Goal: Task Accomplishment & Management: Use online tool/utility

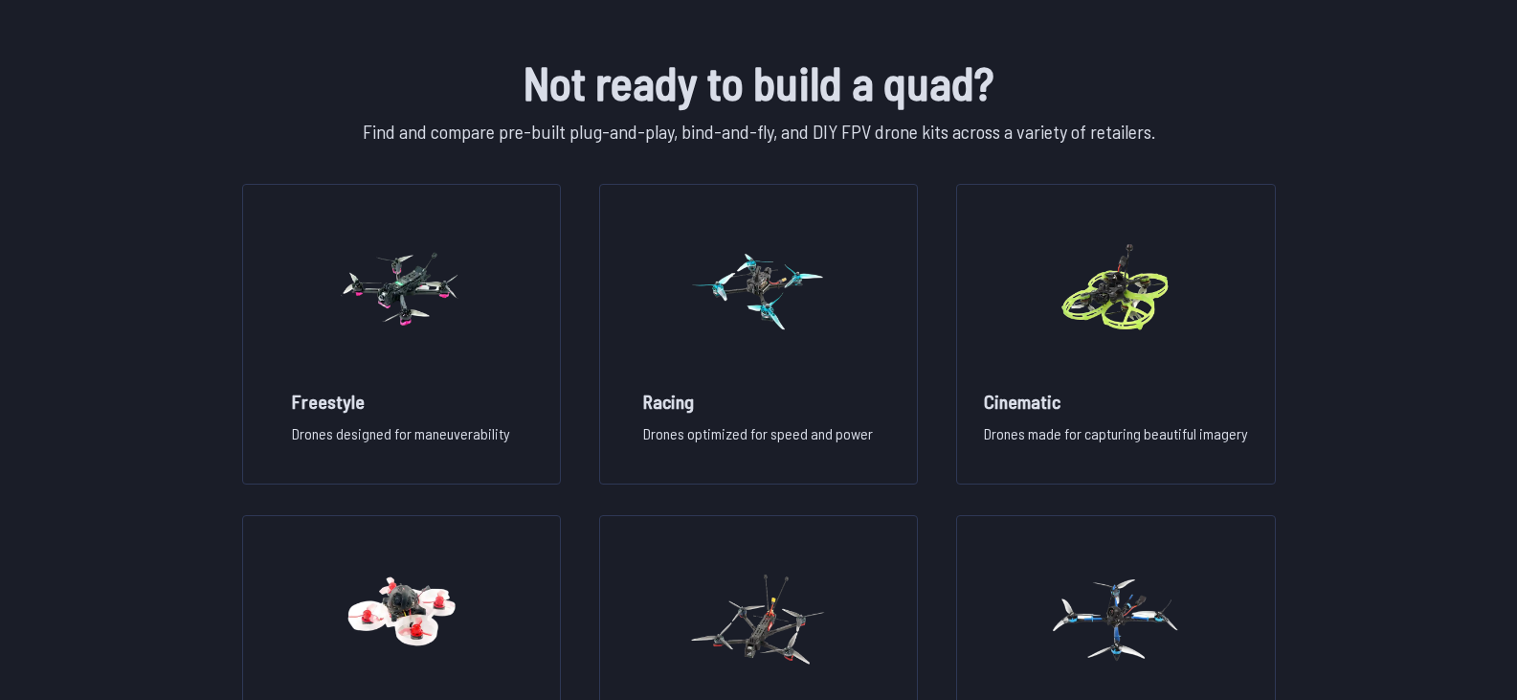
scroll to position [1316, 0]
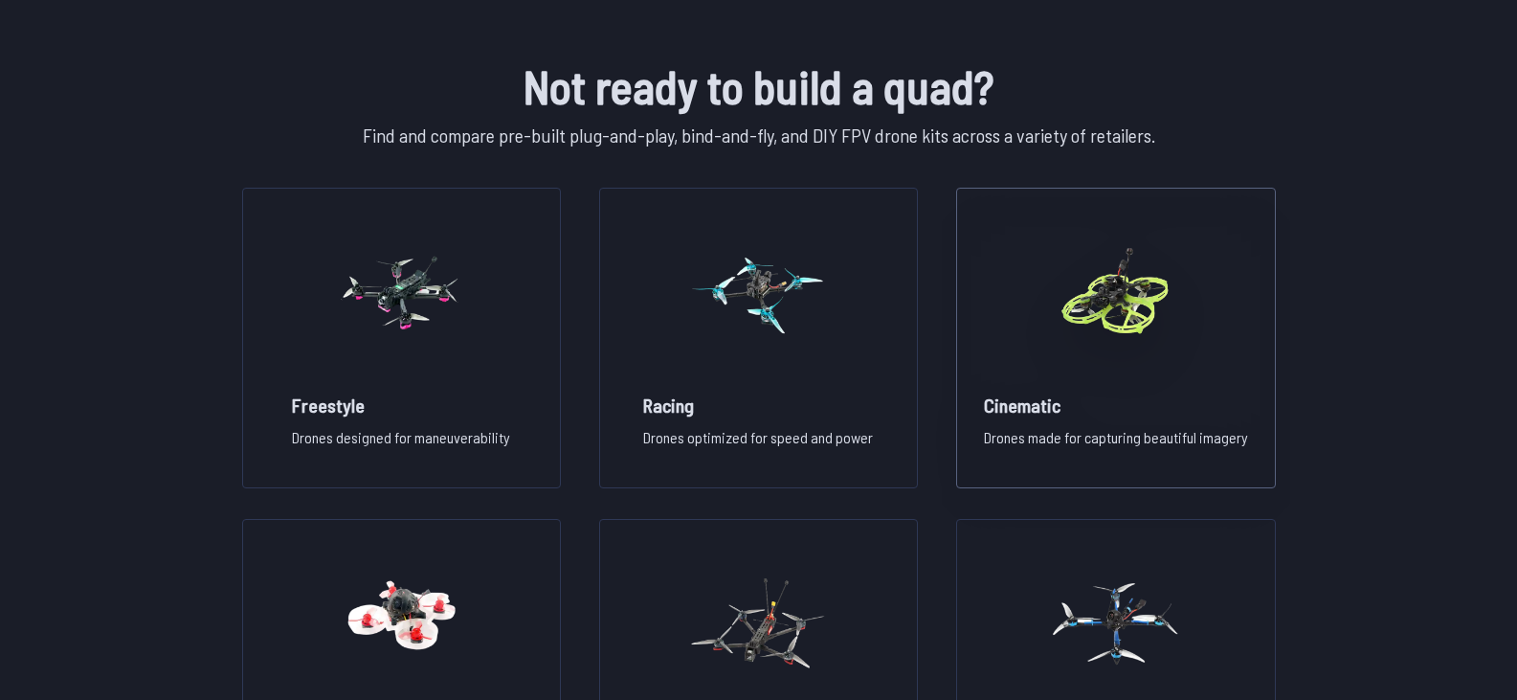
click at [1108, 326] on img at bounding box center [1116, 292] width 138 height 168
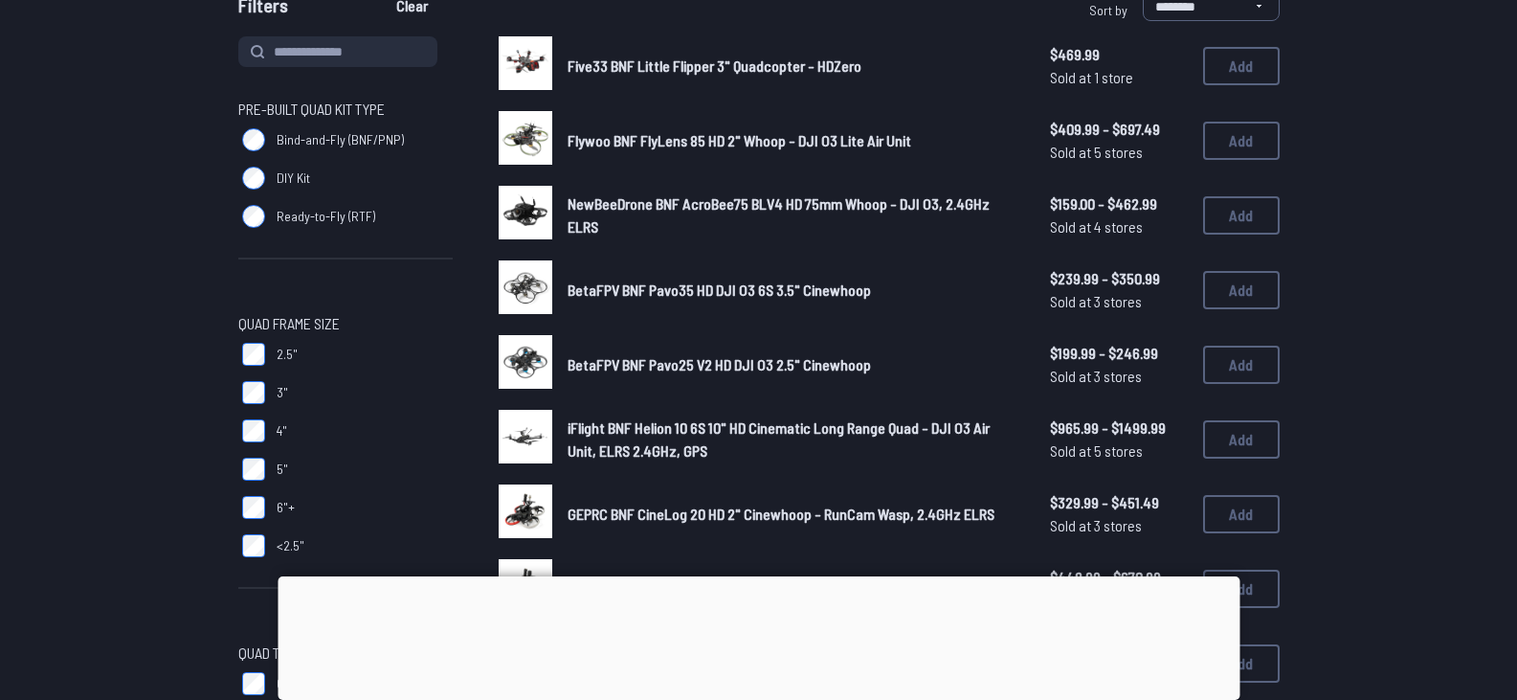
scroll to position [215, 0]
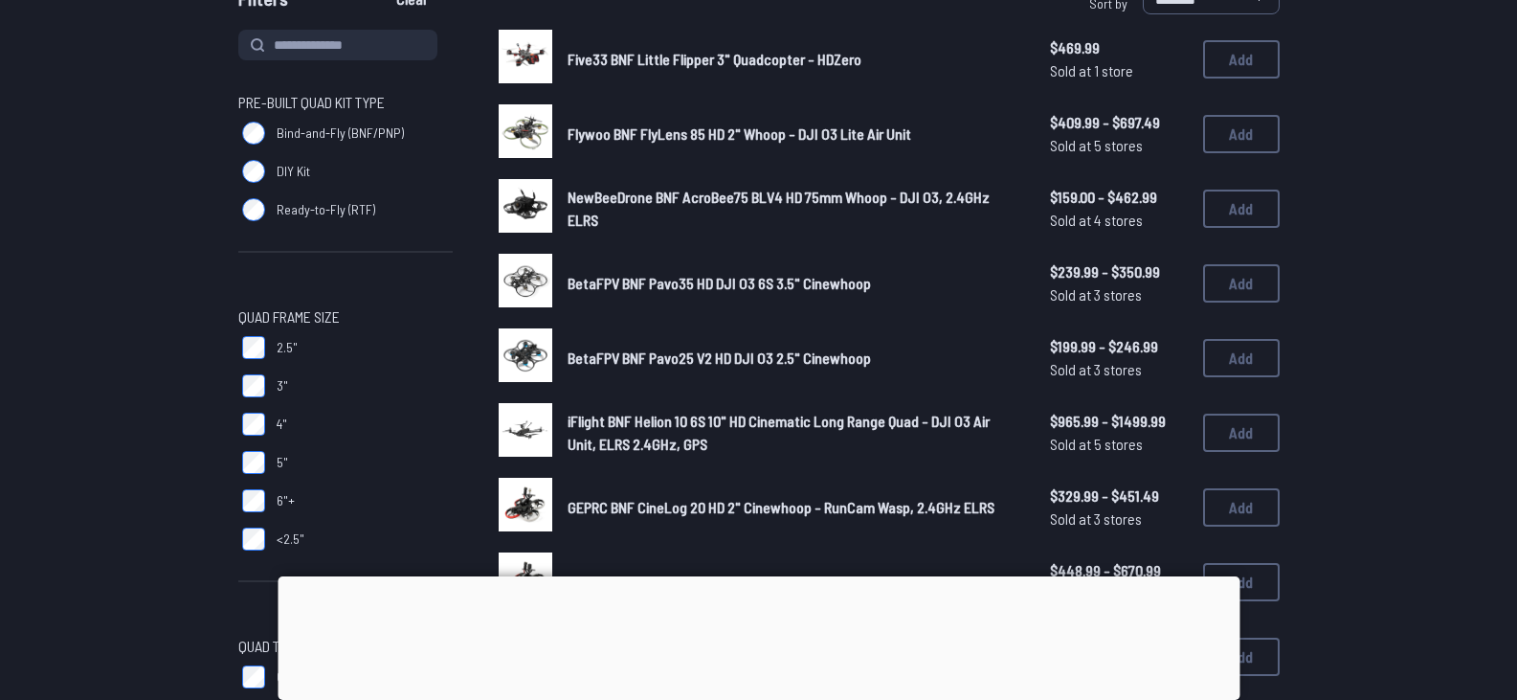
click at [866, 197] on span "NewBeeDrone BNF AcroBee75 BLV4 HD 75mm Whoop - DJI O3, 2.4GHz ELRS" at bounding box center [779, 208] width 422 height 41
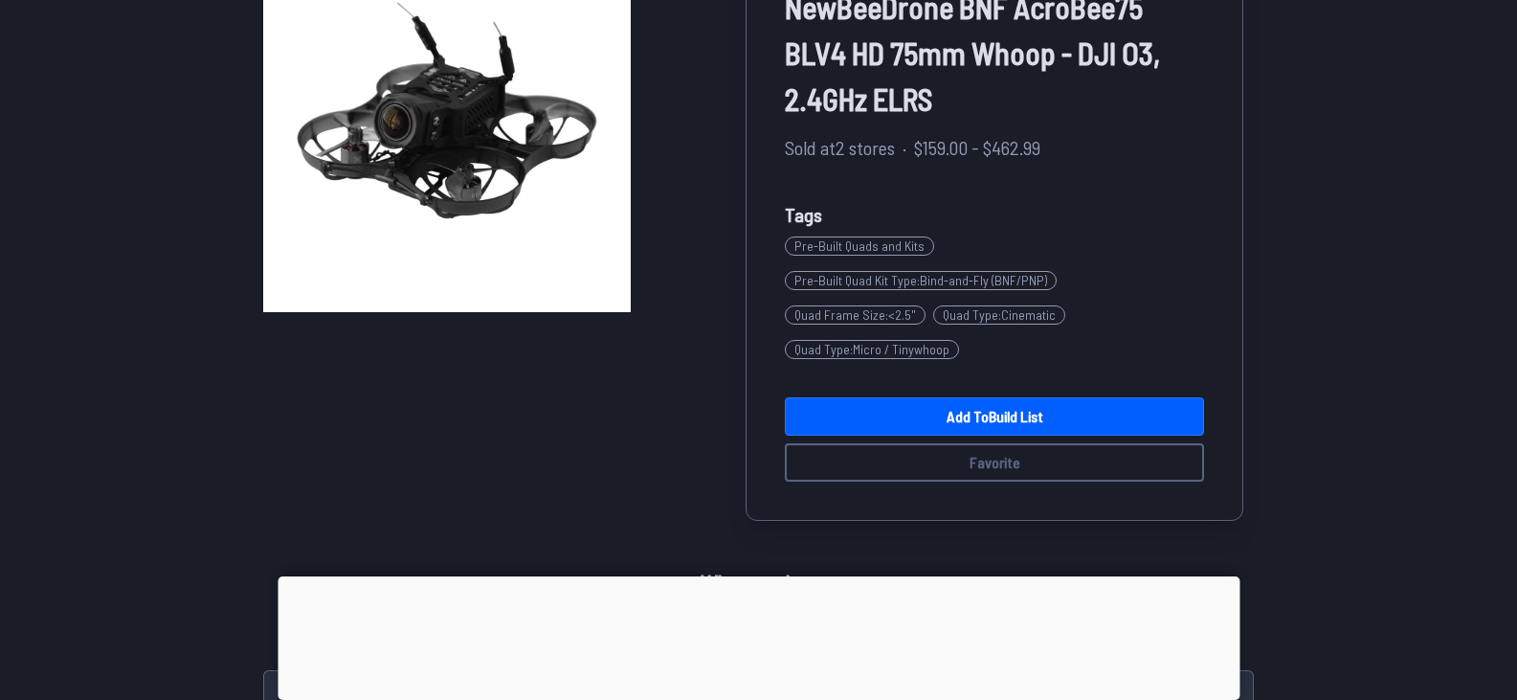
scroll to position [202, 0]
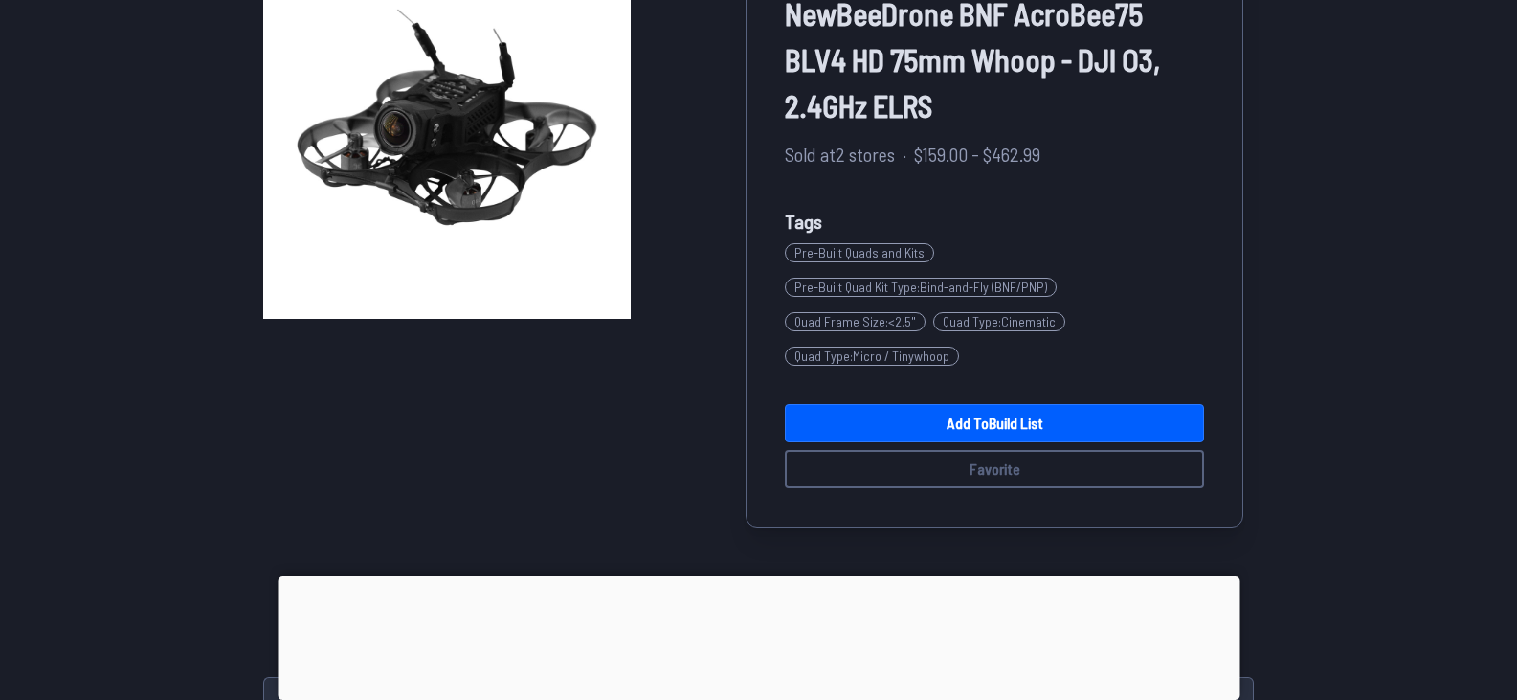
click at [871, 252] on span "Pre-Built Quads and Kits" at bounding box center [859, 252] width 149 height 19
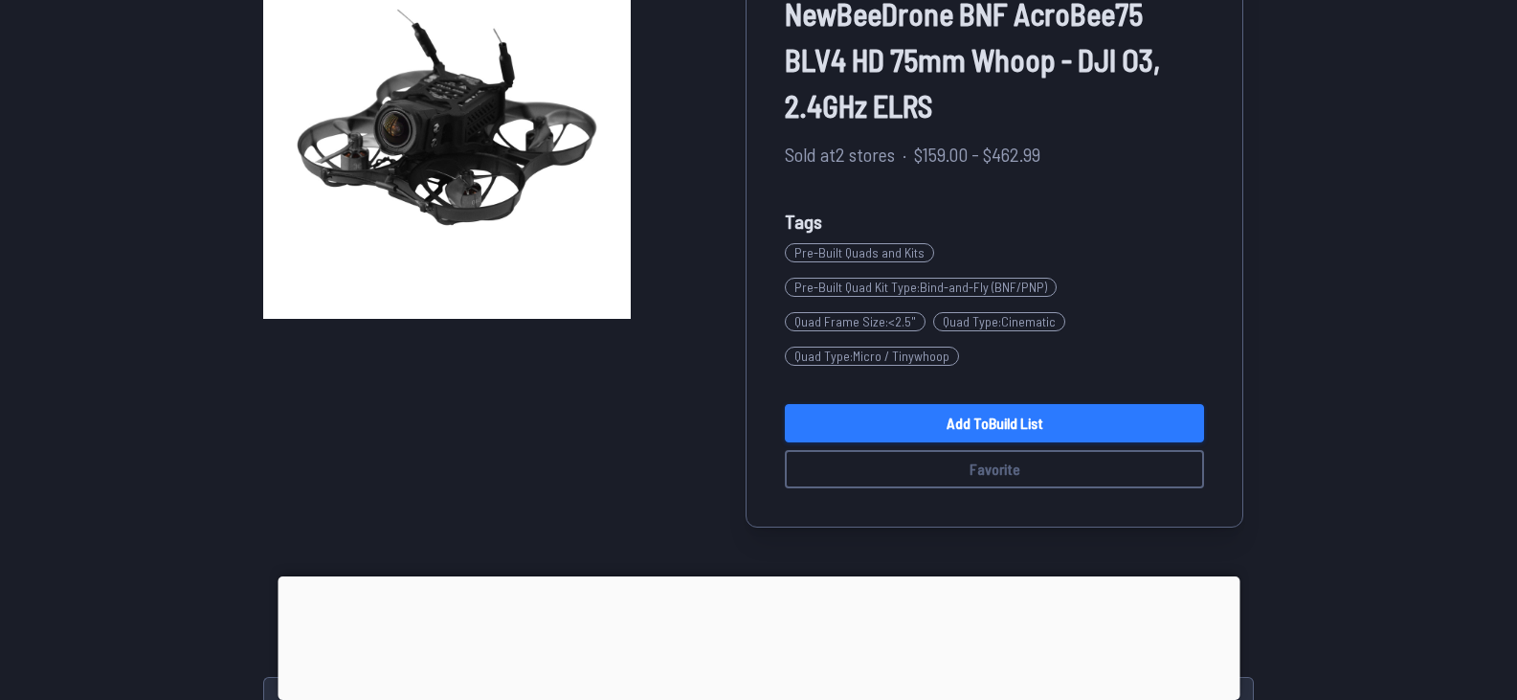
click at [1024, 417] on link "Add to Build List" at bounding box center [994, 423] width 419 height 38
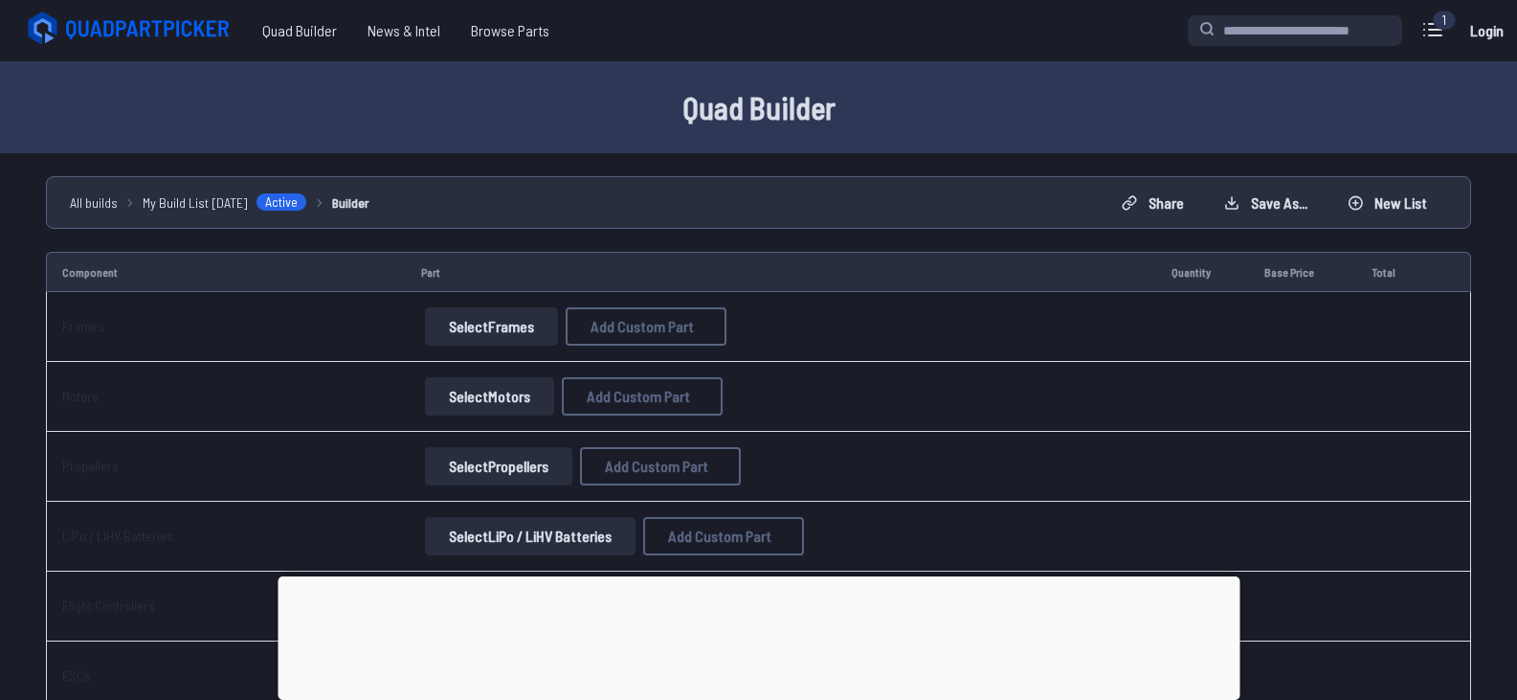
drag, startPoint x: 1510, startPoint y: 180, endPoint x: 1520, endPoint y: 290, distance: 110.5
click at [1516, 290] on html "**********" at bounding box center [758, 350] width 1517 height 700
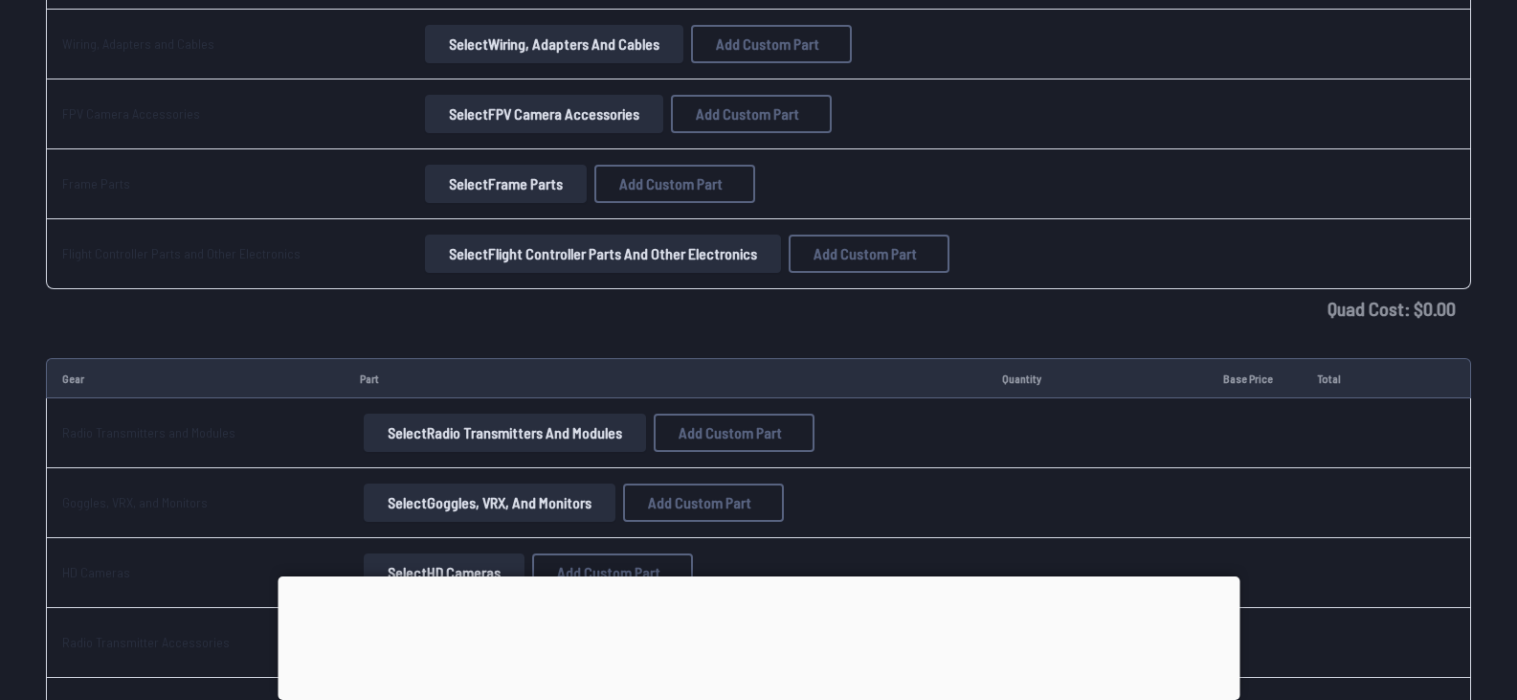
scroll to position [1163, 0]
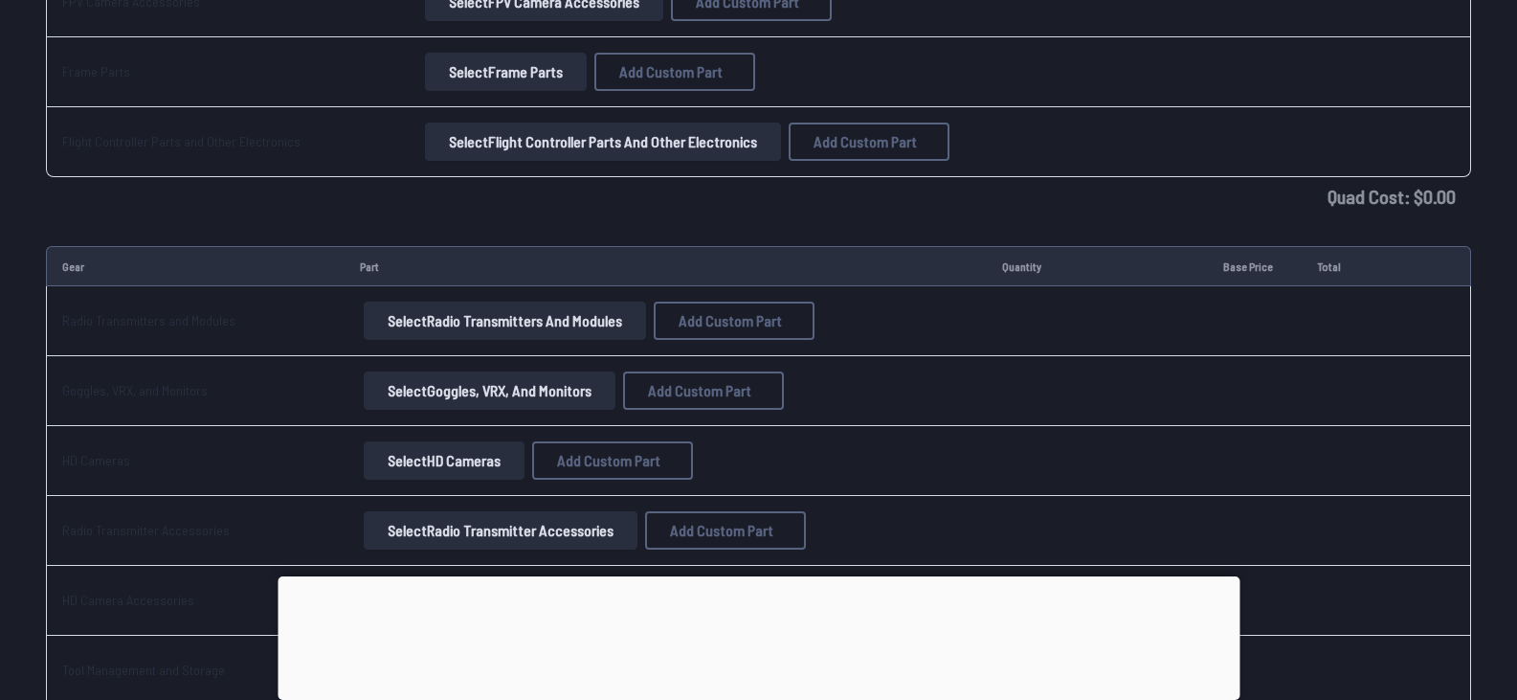
click at [492, 383] on button "Select Goggles, VRX, and Monitors" at bounding box center [490, 390] width 252 height 38
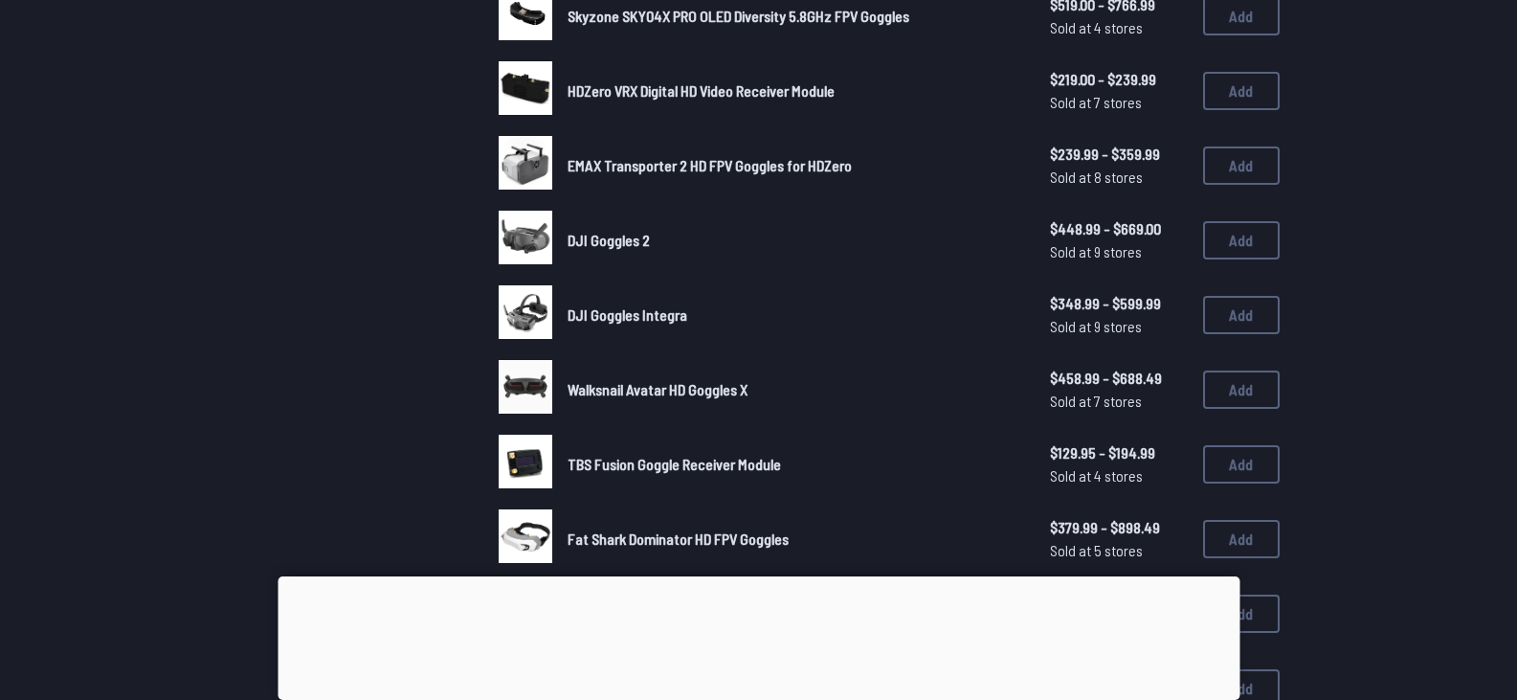
scroll to position [486, 0]
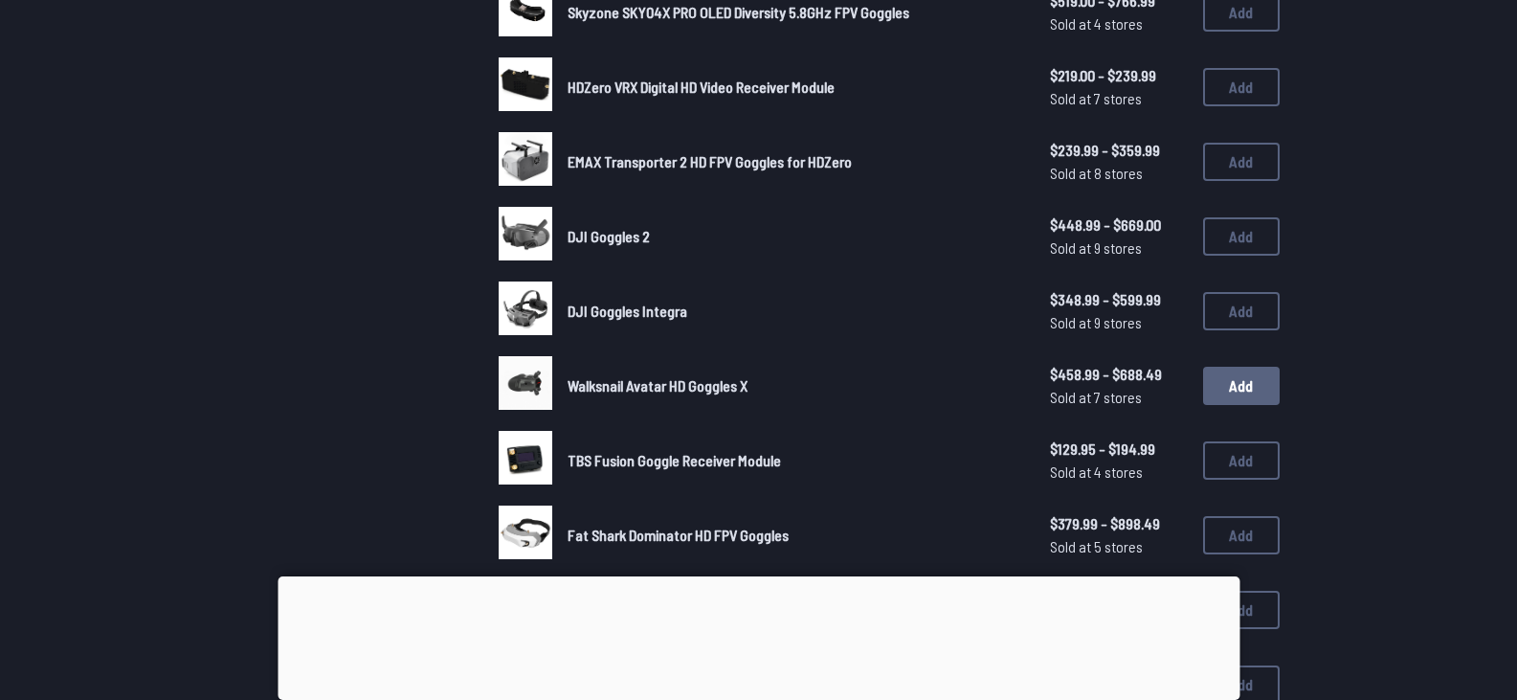
click at [1235, 385] on button "Add" at bounding box center [1241, 386] width 77 height 38
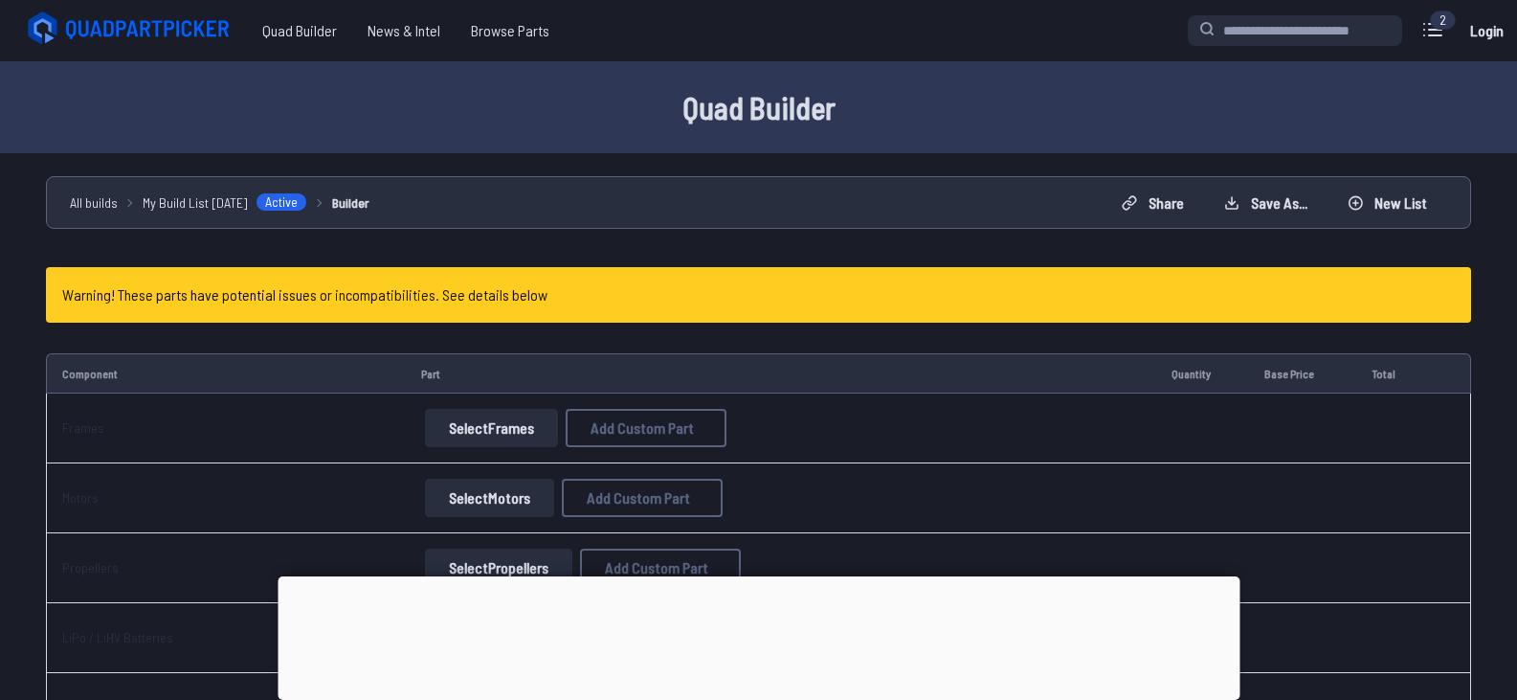
click at [502, 421] on button "Select Frames" at bounding box center [491, 428] width 133 height 38
click at [507, 436] on button "Select Frames" at bounding box center [491, 428] width 133 height 38
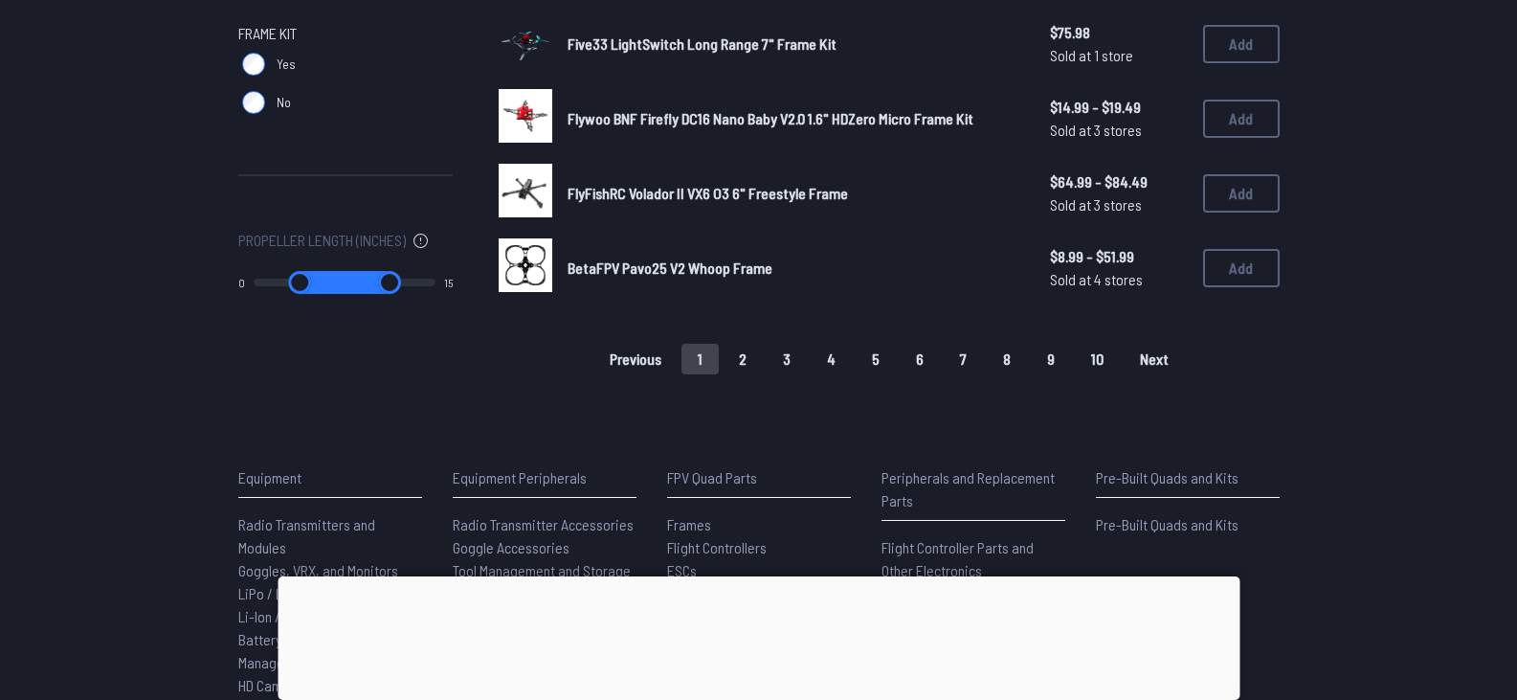
scroll to position [1306, 0]
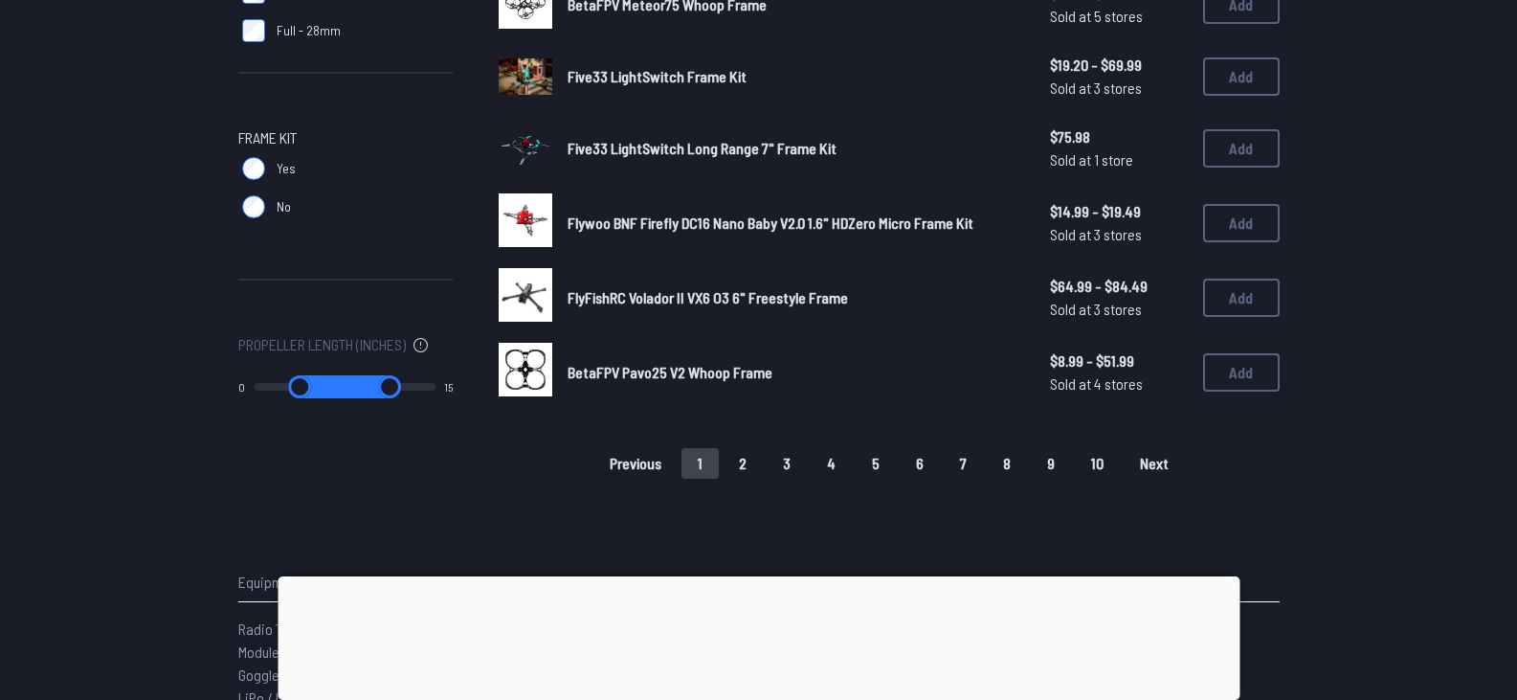
click at [713, 370] on span "BetaFPV Pavo25 V2 Whoop Frame" at bounding box center [670, 372] width 205 height 18
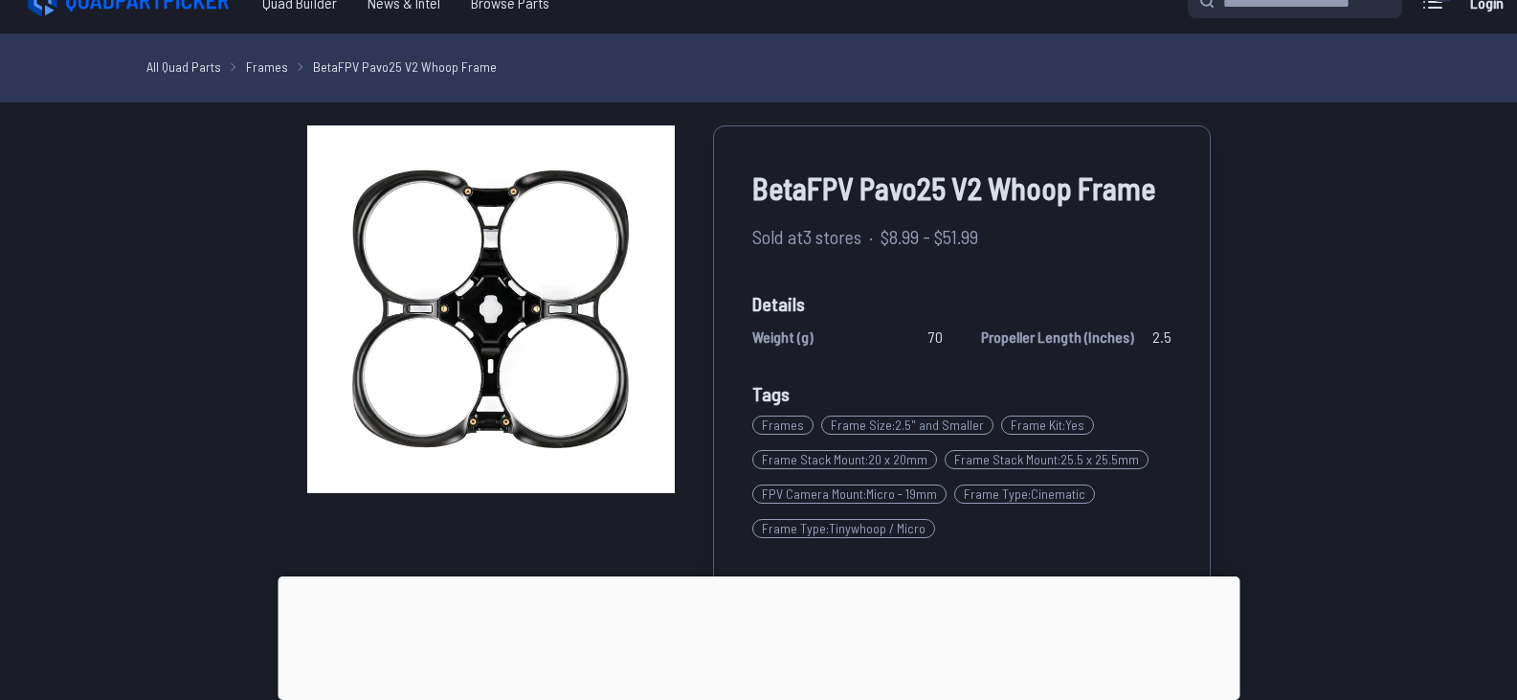
scroll to position [24, 0]
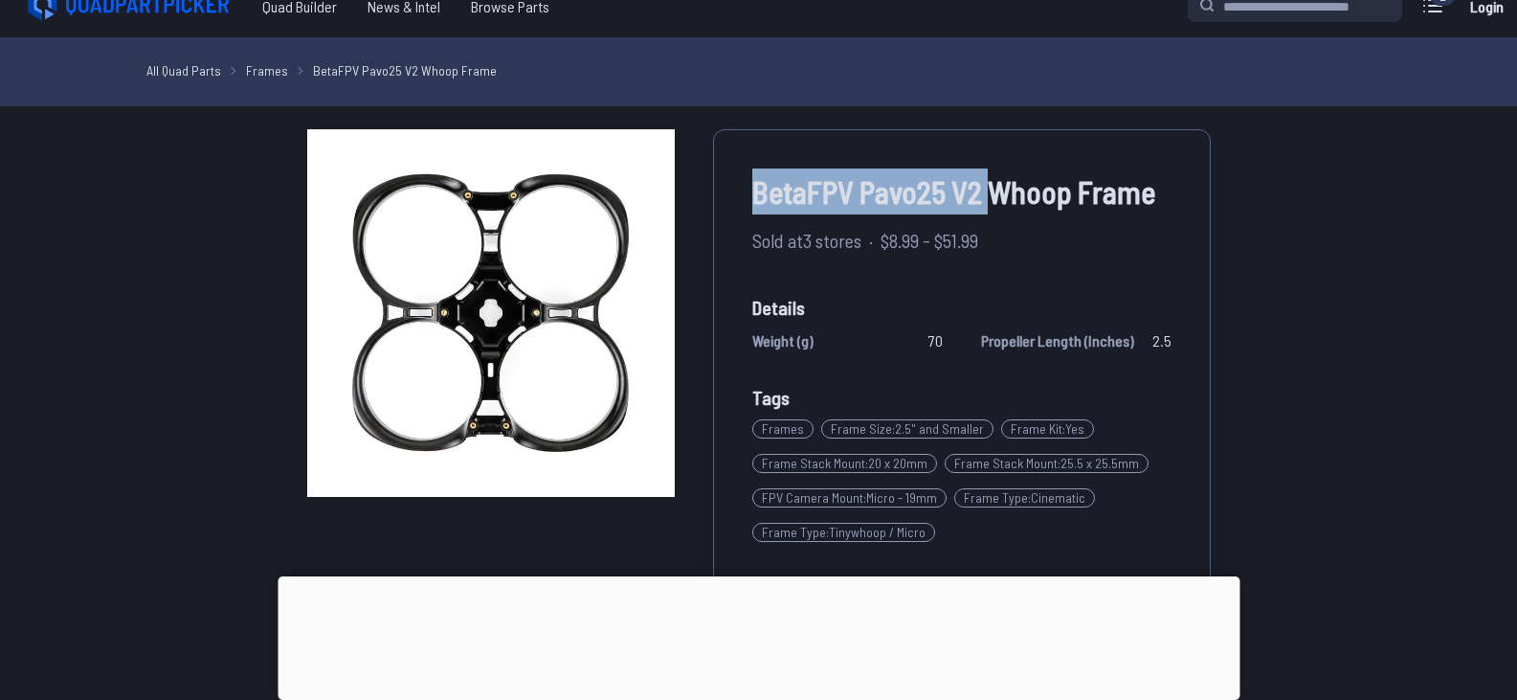
drag, startPoint x: 990, startPoint y: 193, endPoint x: 752, endPoint y: 191, distance: 237.4
click at [752, 191] on span "BetaFPV Pavo25 V2 Whoop Frame" at bounding box center [961, 191] width 419 height 46
copy span "BetaFPV Pavo25 V2"
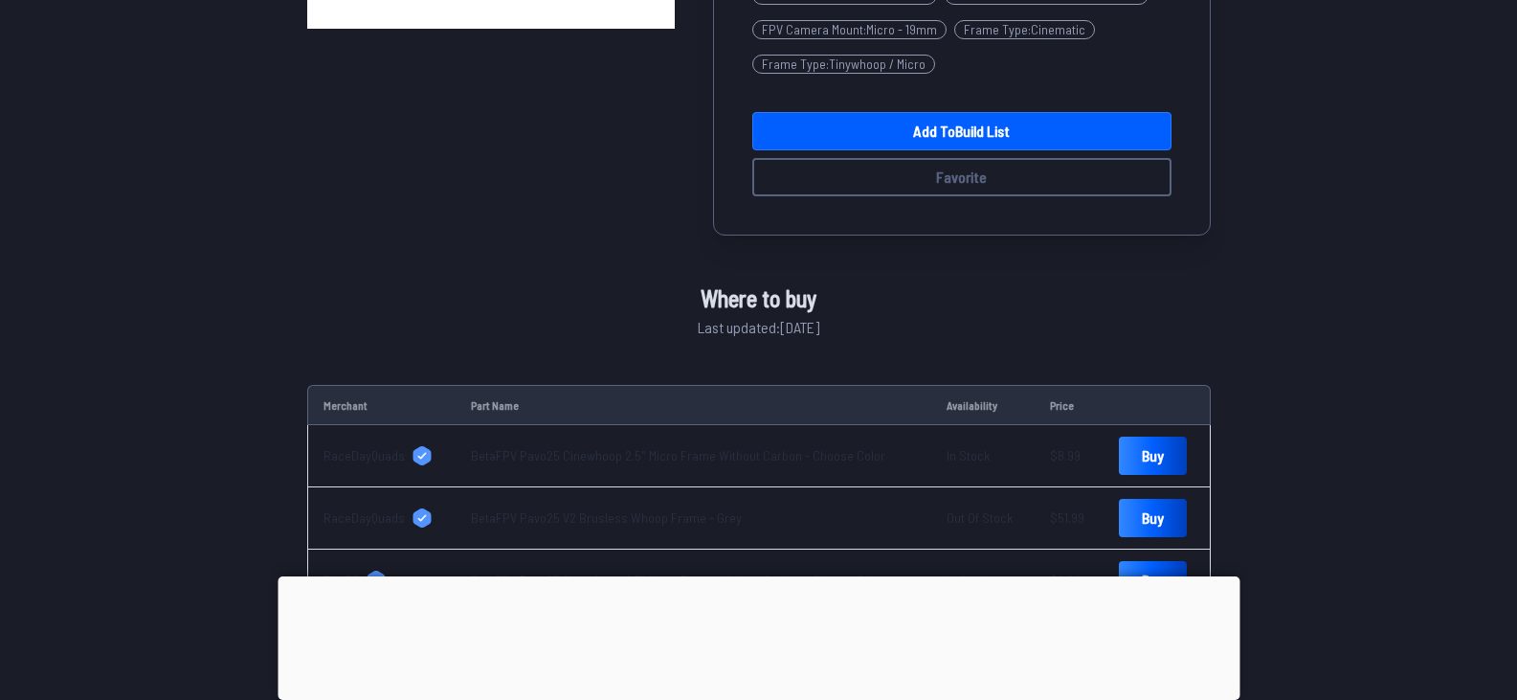
scroll to position [496, 0]
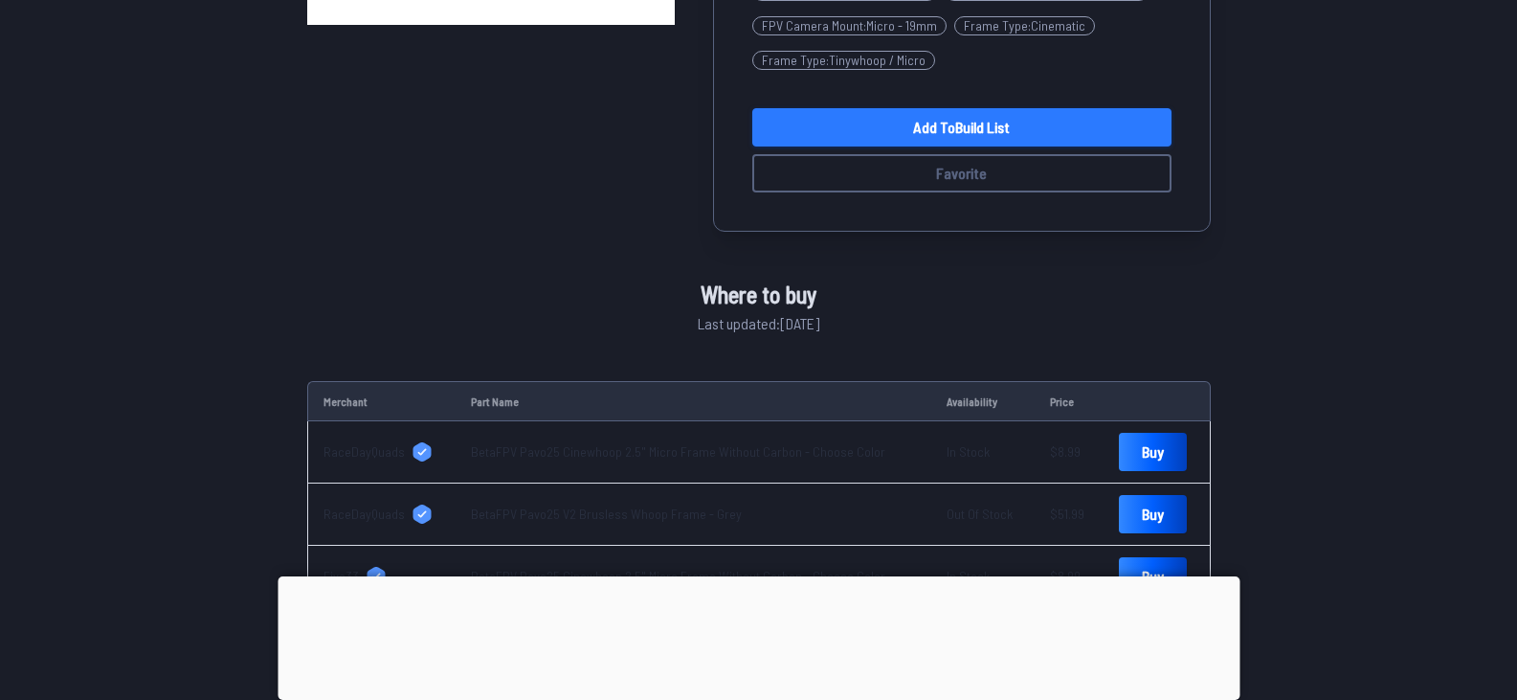
click at [950, 134] on link "Add to Build List" at bounding box center [961, 127] width 419 height 38
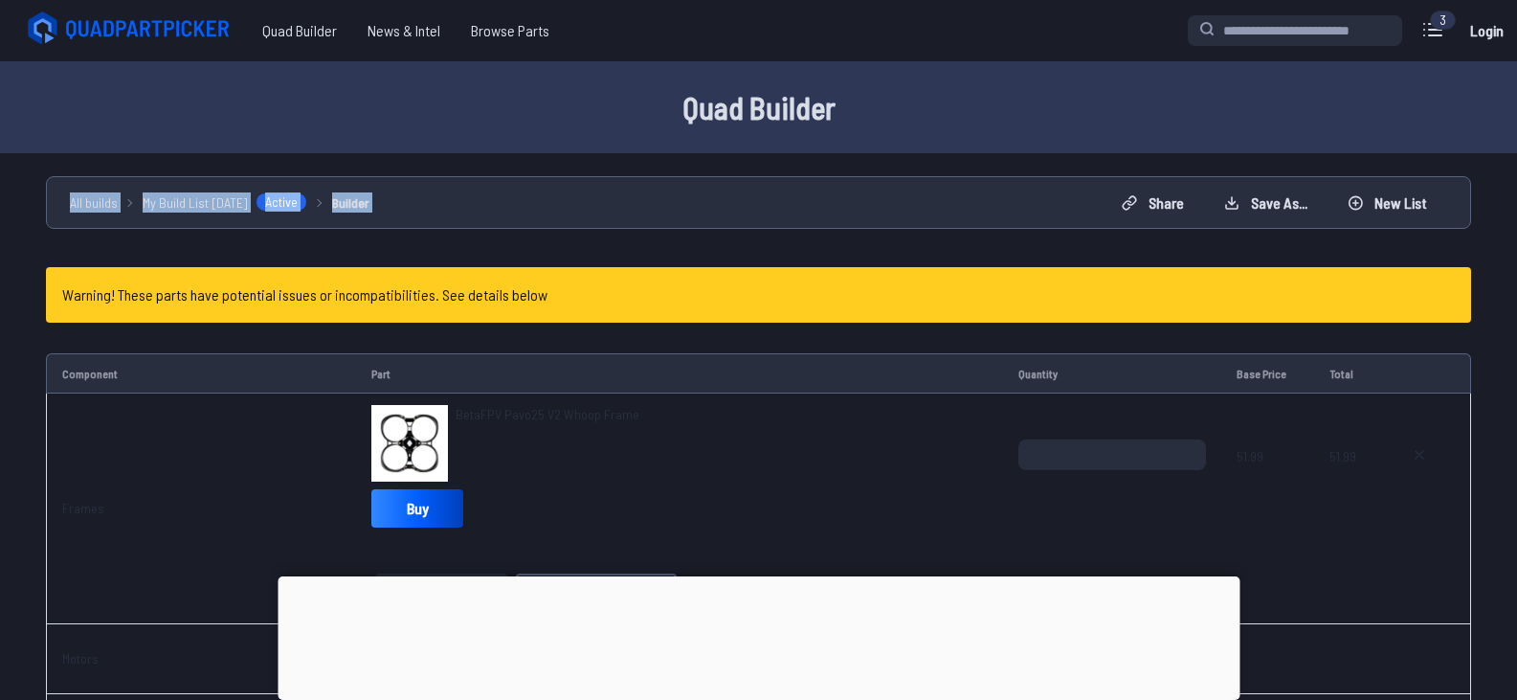
drag, startPoint x: 1506, startPoint y: 97, endPoint x: 1510, endPoint y: 165, distance: 68.1
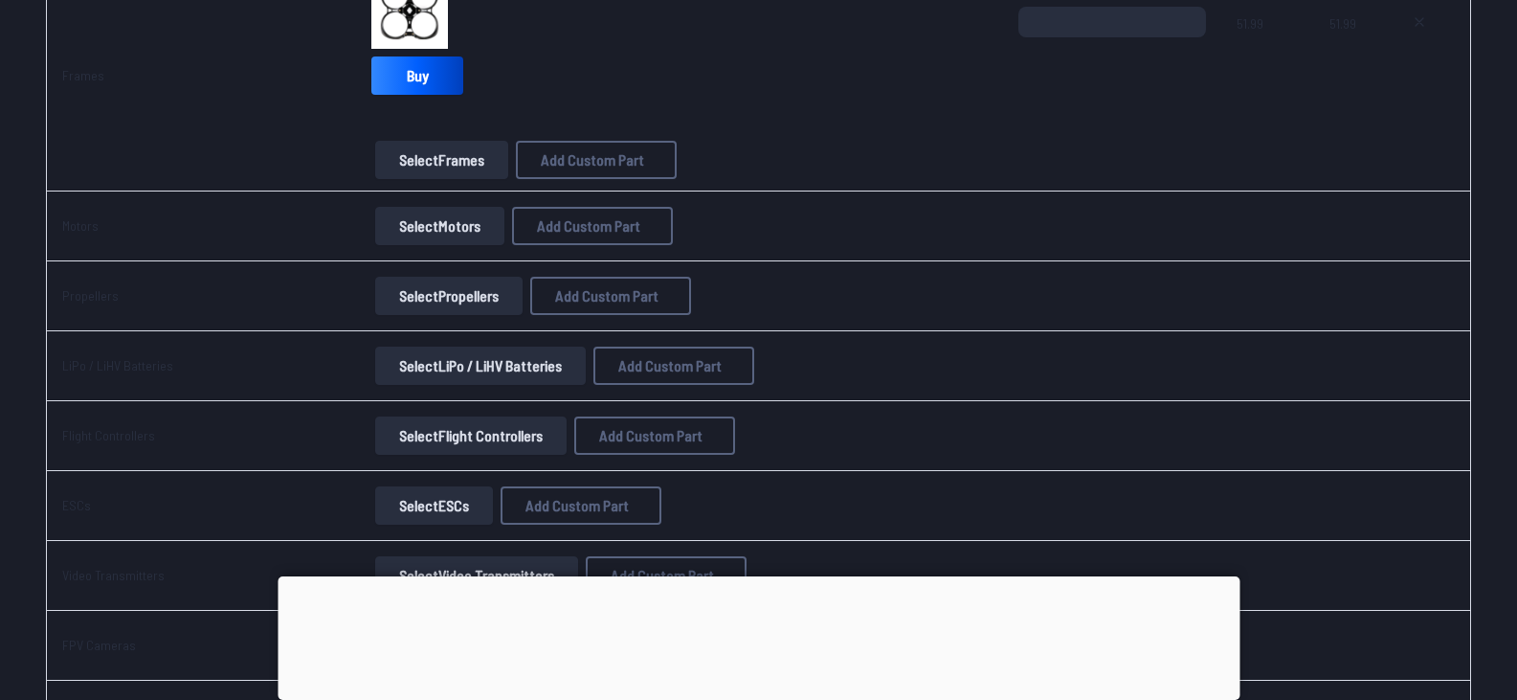
scroll to position [437, 0]
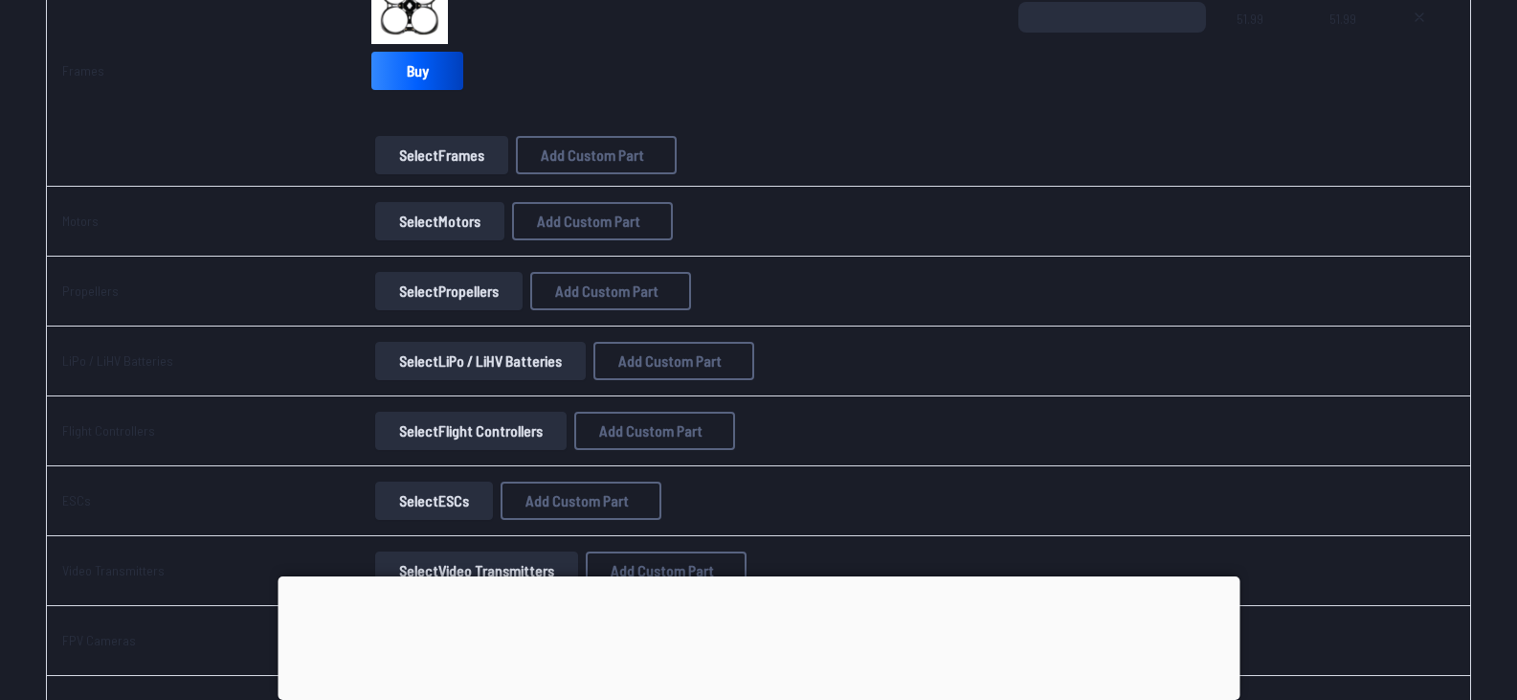
click at [452, 222] on button "Select Motors" at bounding box center [439, 221] width 129 height 38
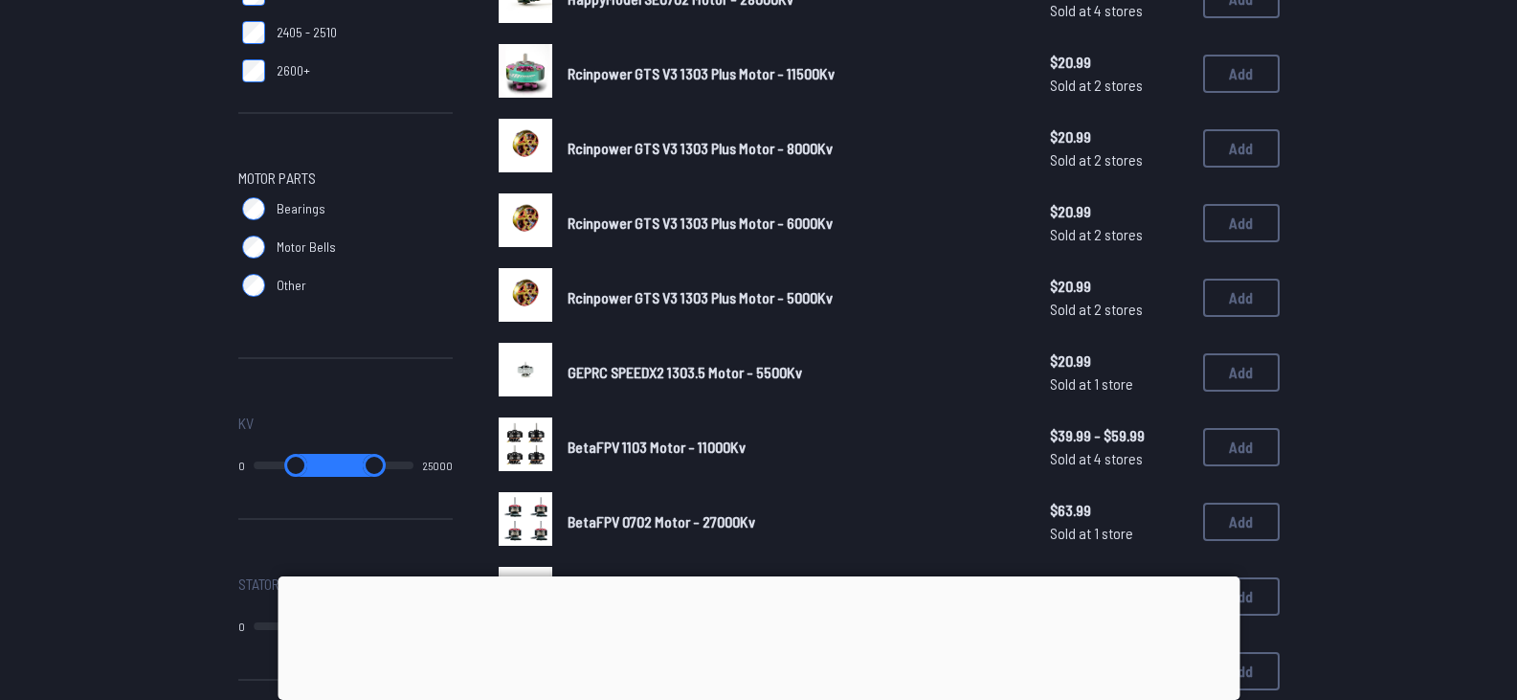
scroll to position [802, 0]
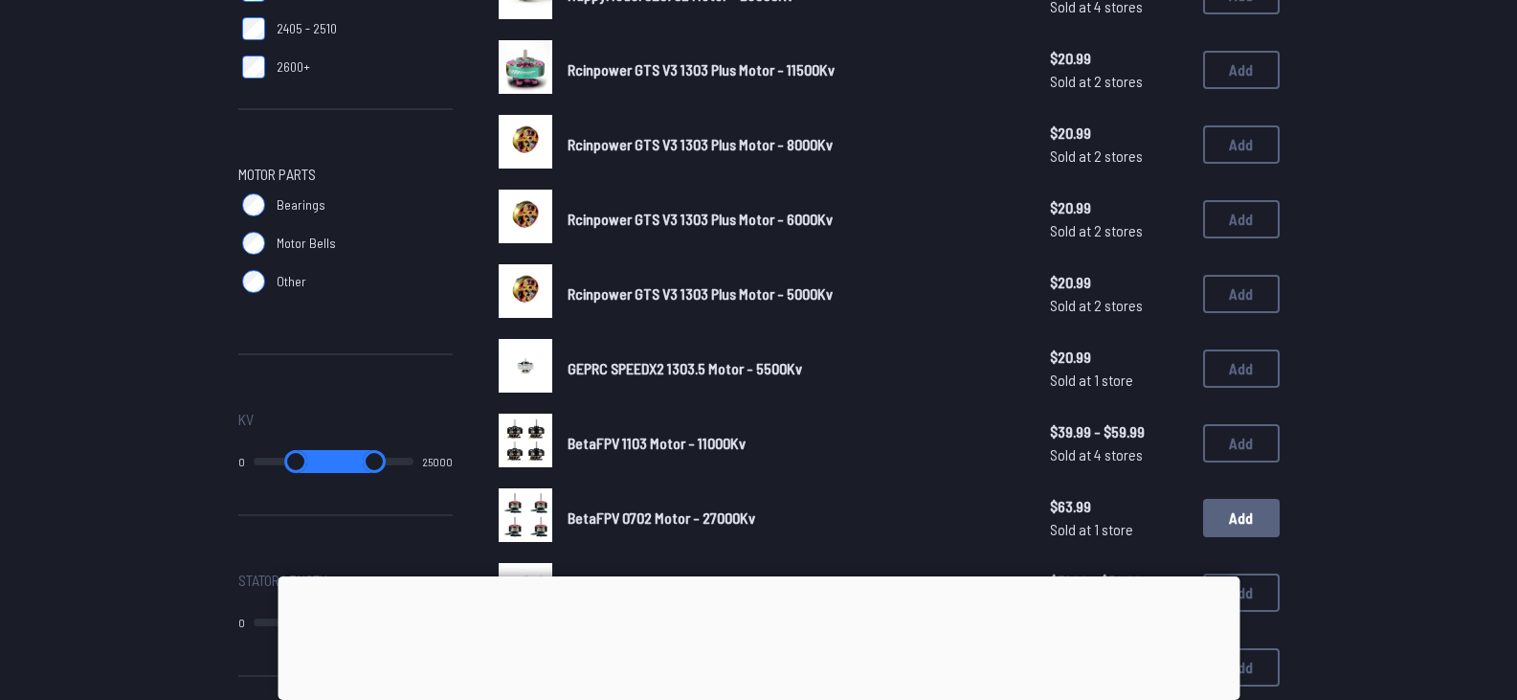
click at [1218, 524] on button "Add" at bounding box center [1241, 518] width 77 height 38
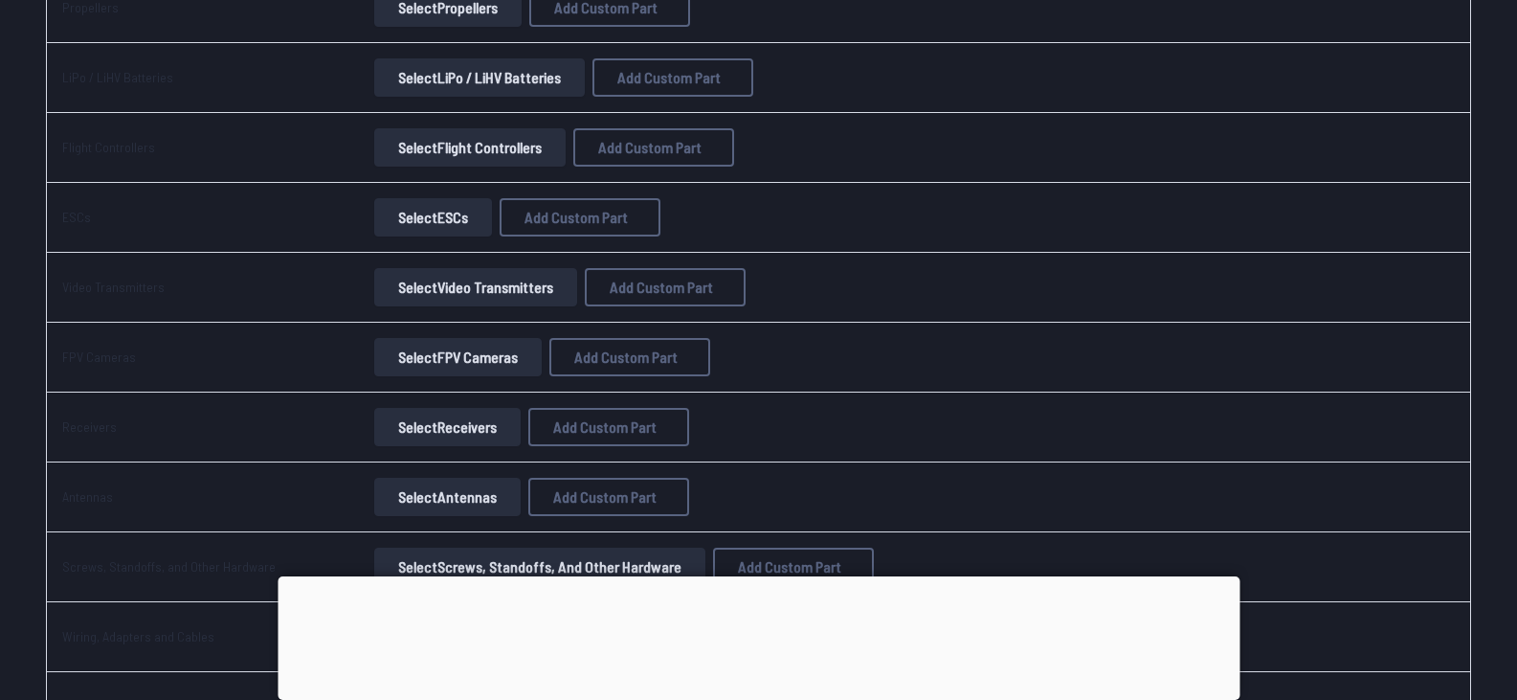
scroll to position [877, 0]
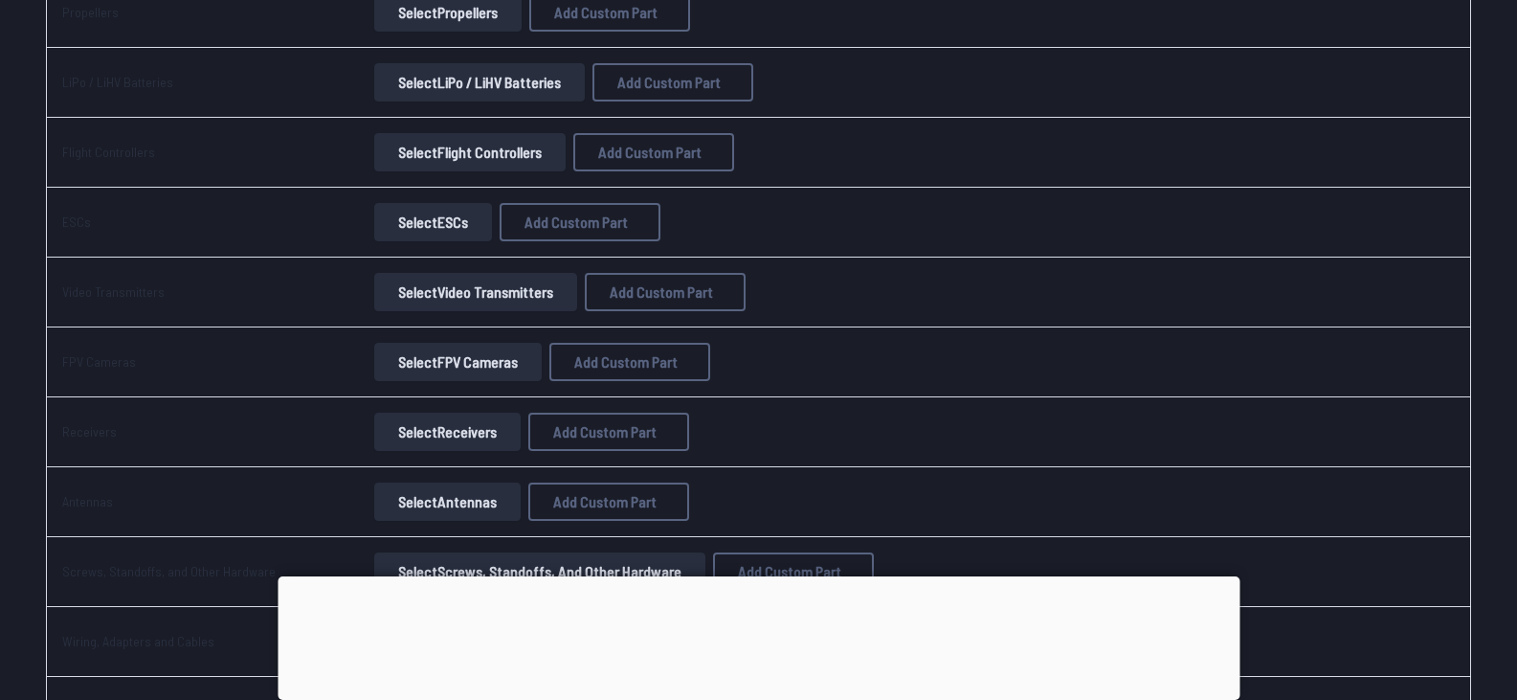
click at [515, 301] on button "Select Video Transmitters" at bounding box center [475, 292] width 203 height 38
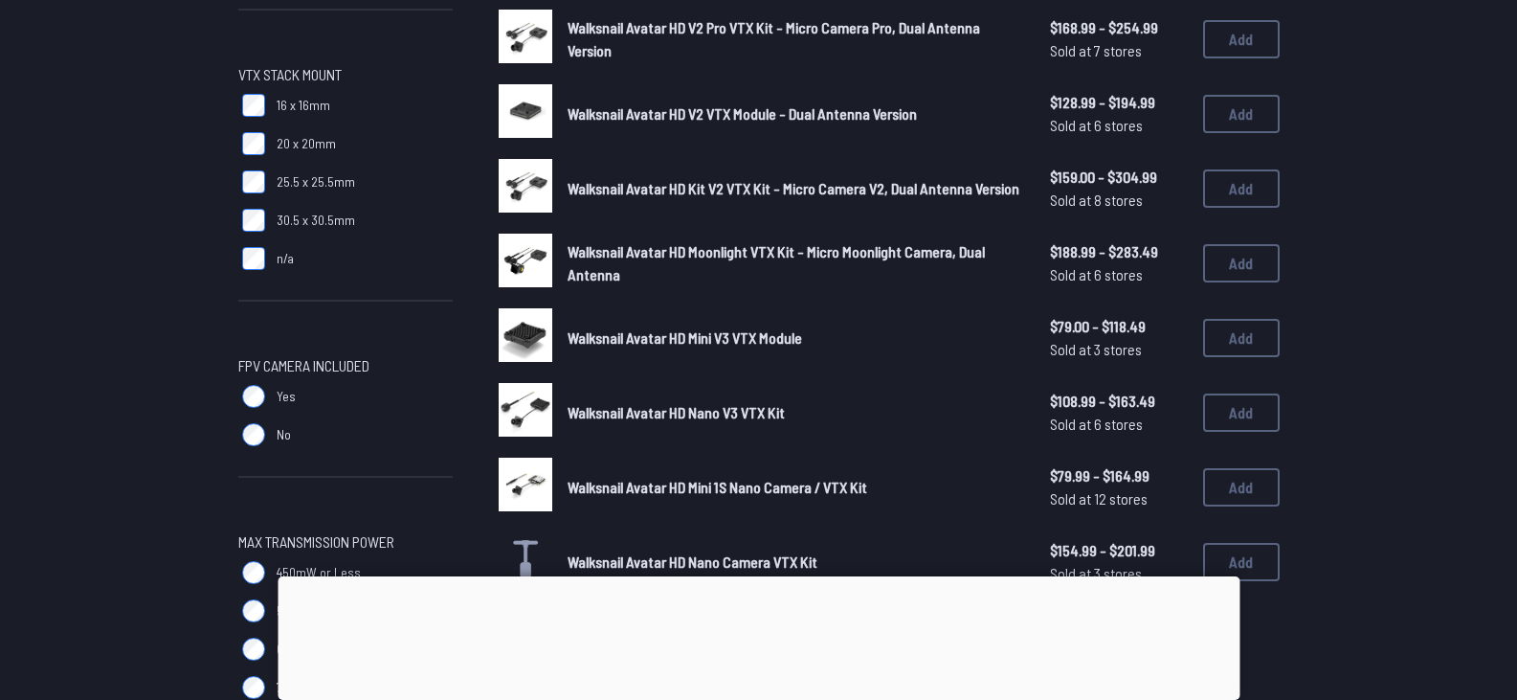
scroll to position [538, 0]
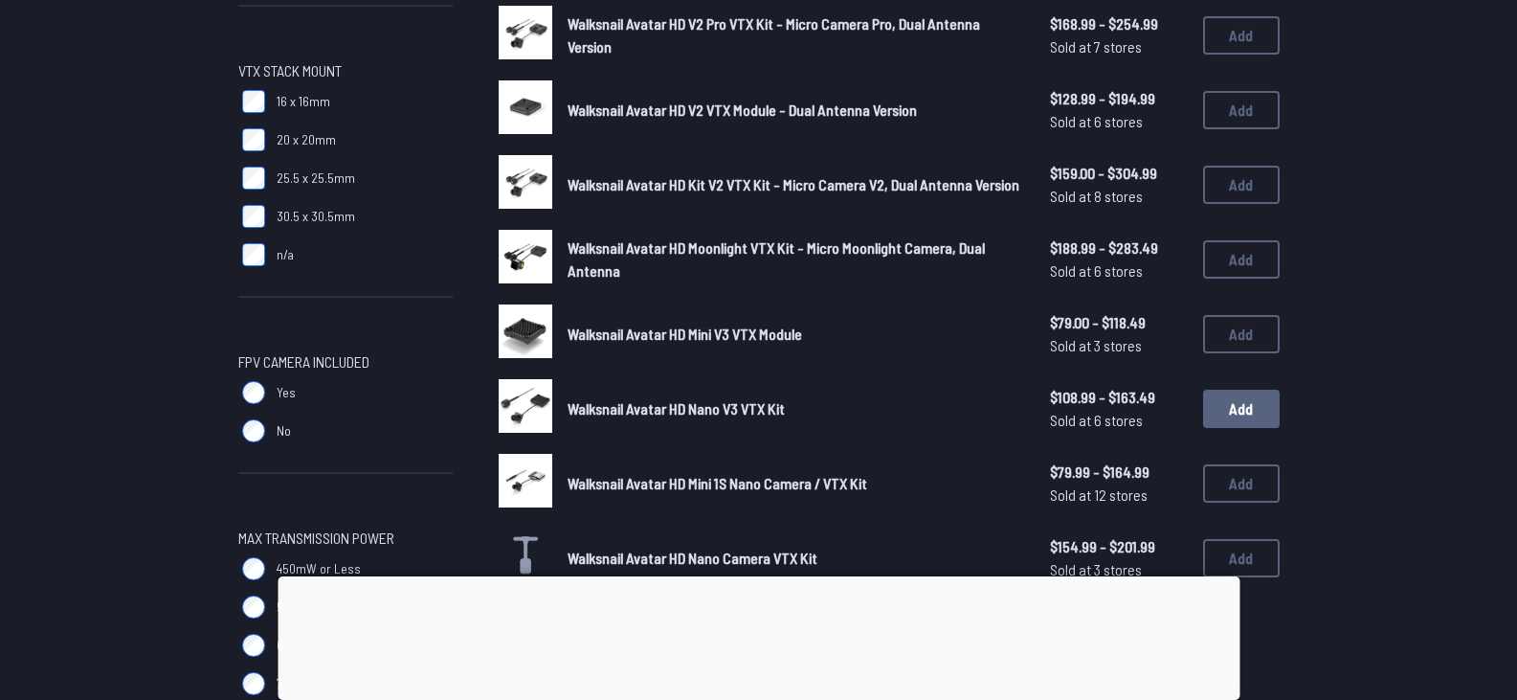
click at [1244, 413] on button "Add" at bounding box center [1241, 409] width 77 height 38
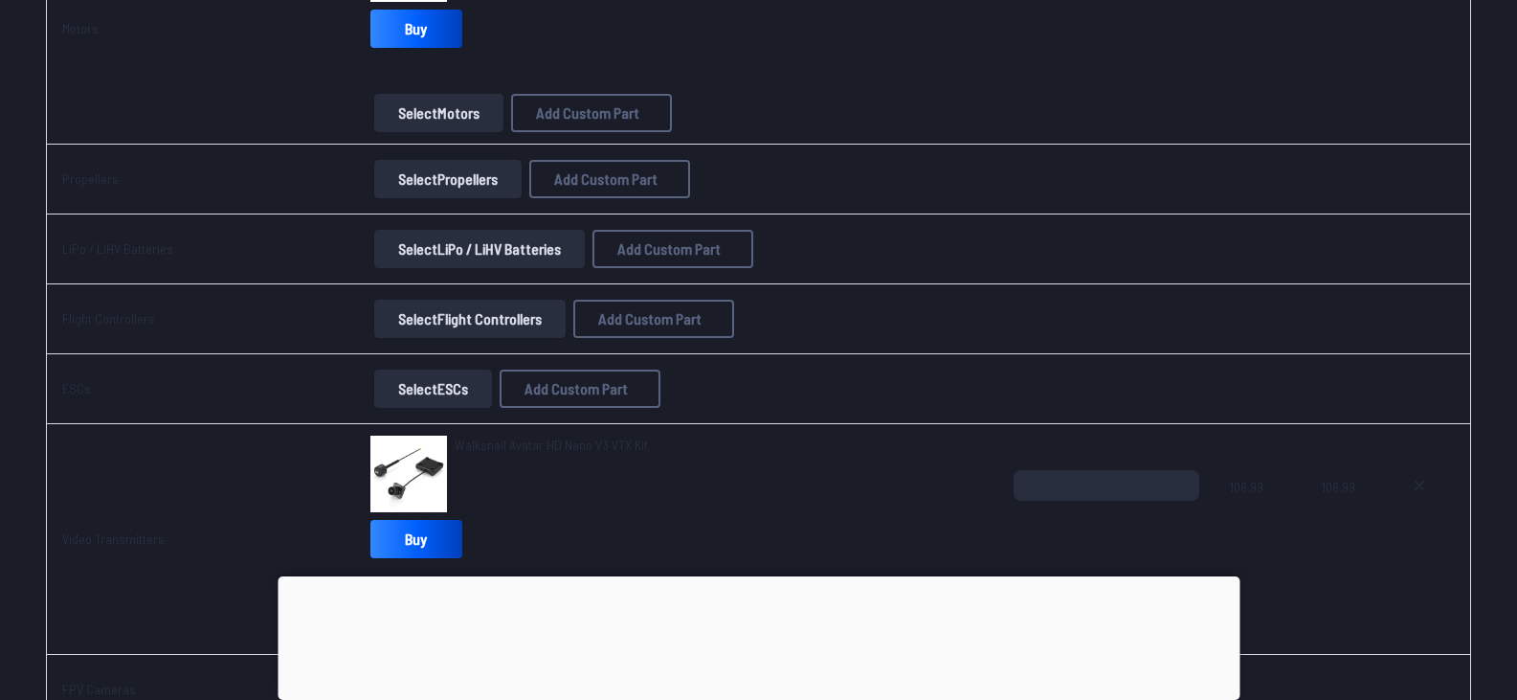
scroll to position [751, 0]
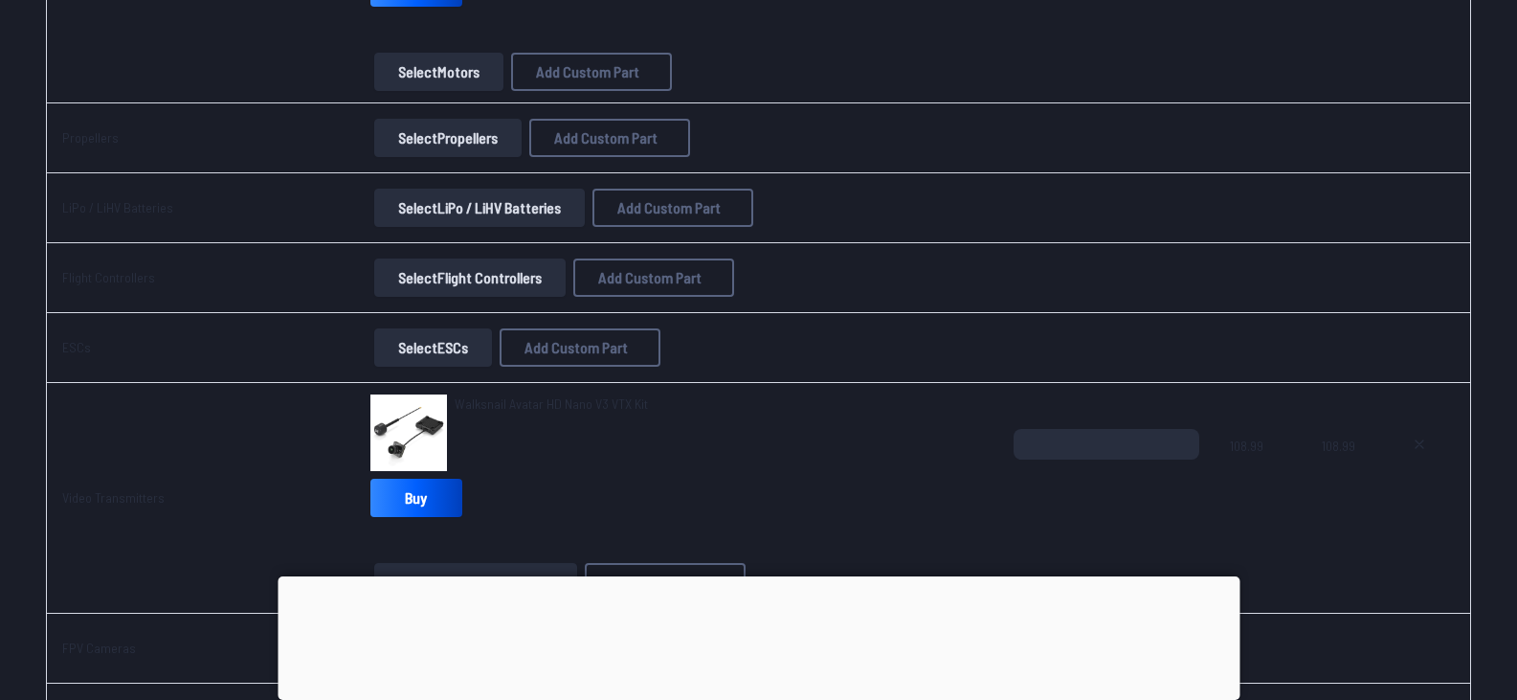
click at [491, 270] on button "Select Flight Controllers" at bounding box center [469, 277] width 191 height 38
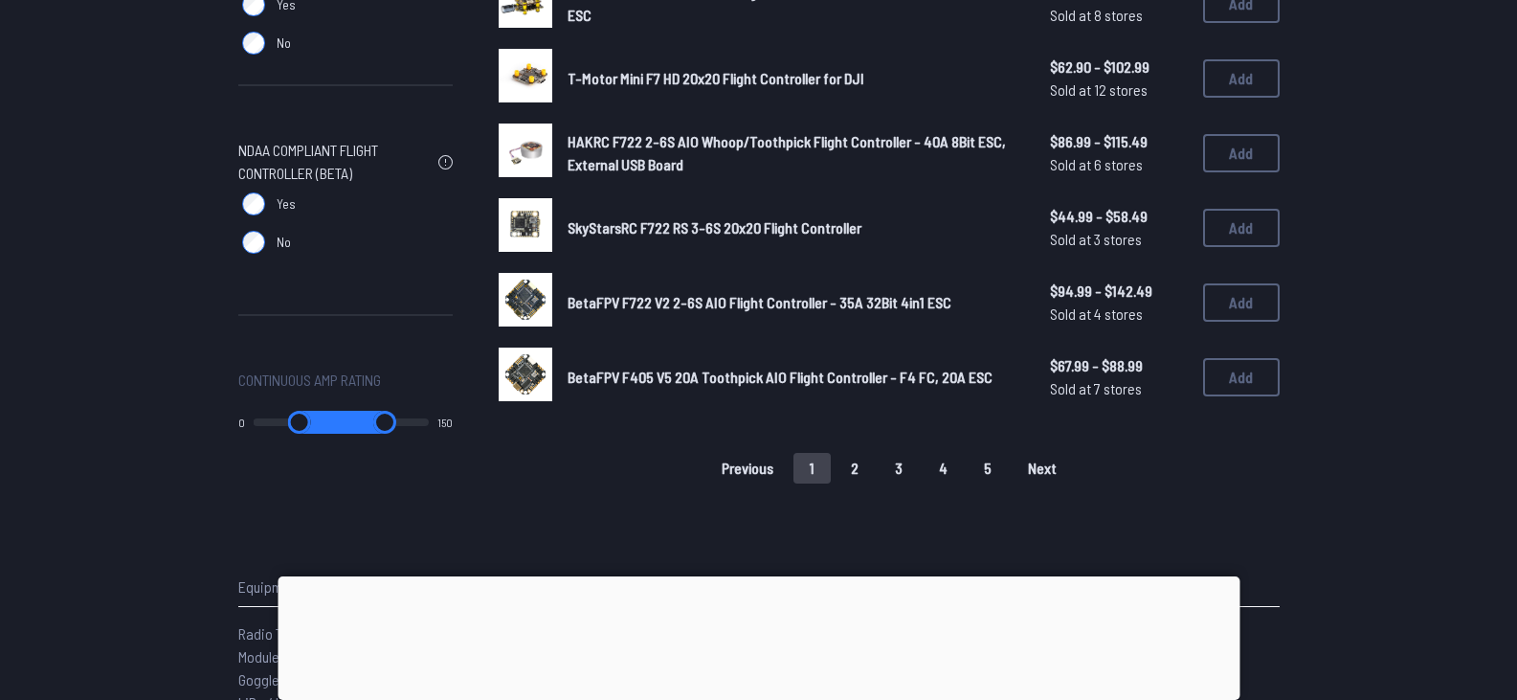
scroll to position [1337, 0]
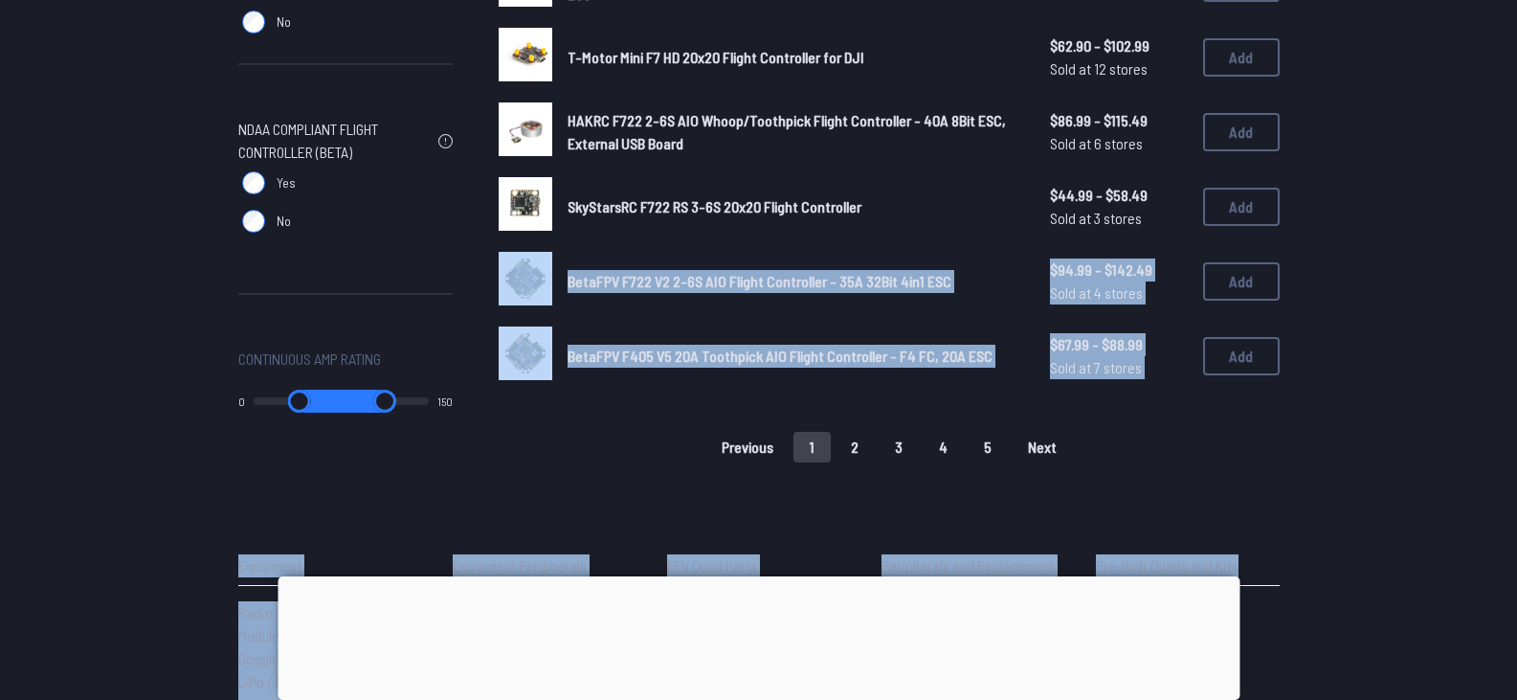
drag, startPoint x: 1505, startPoint y: 464, endPoint x: 1531, endPoint y: 219, distance: 246.4
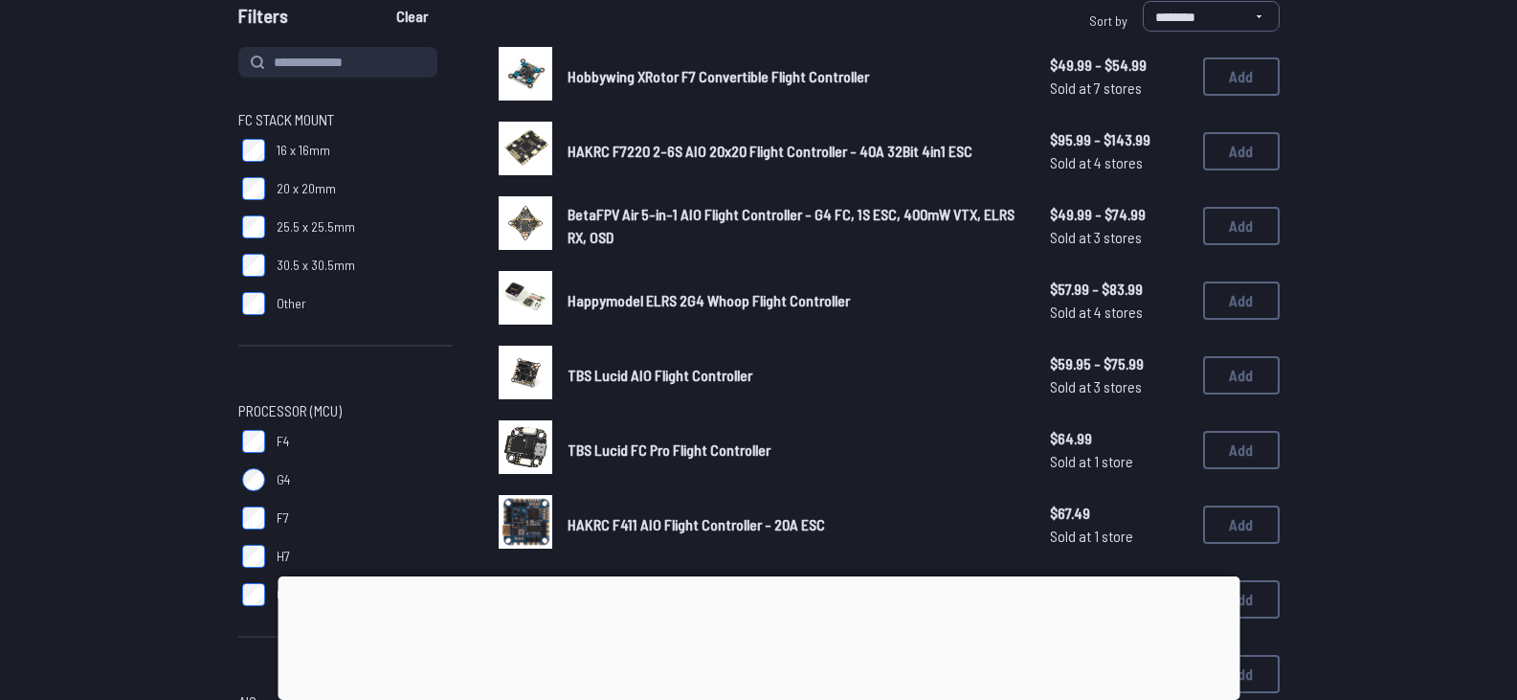
scroll to position [202, 0]
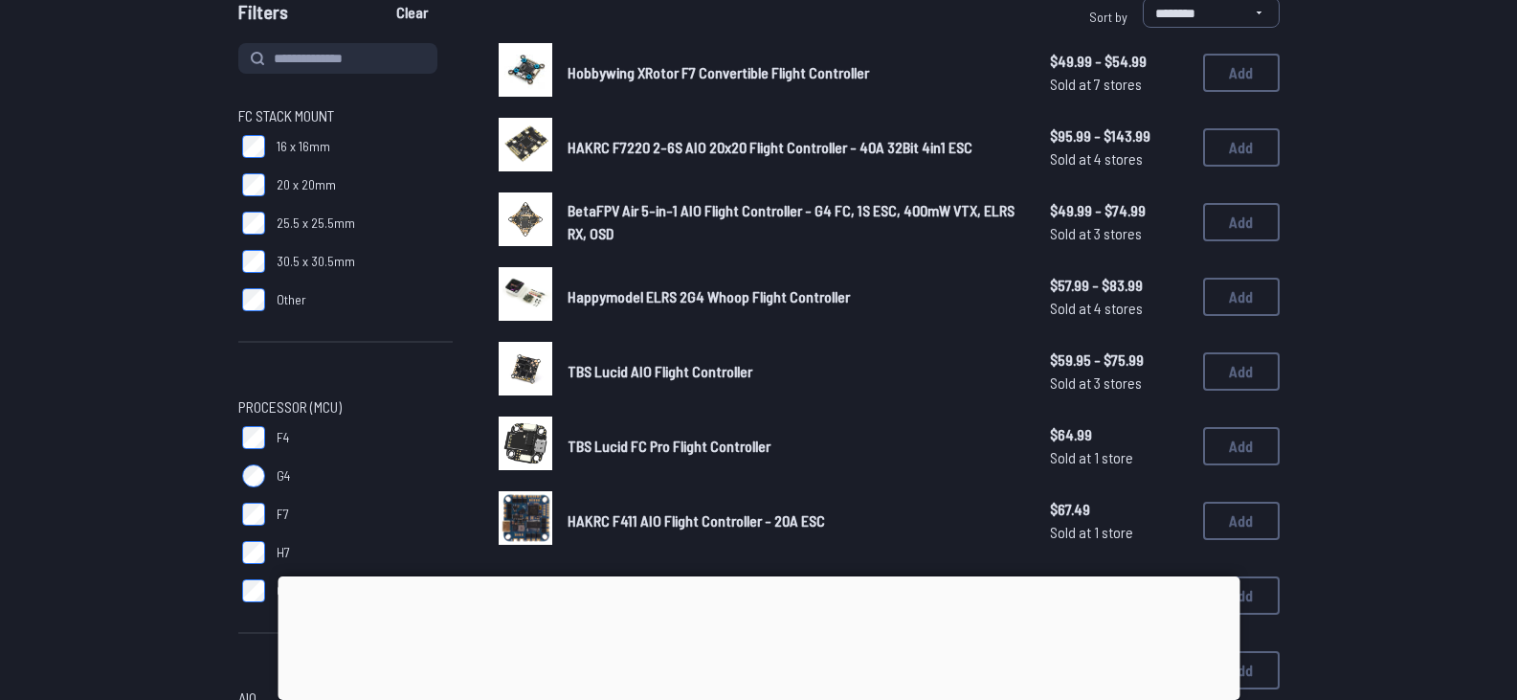
click at [661, 72] on span "Hobbywing XRotor F7 Convertible Flight Controller" at bounding box center [719, 72] width 302 height 18
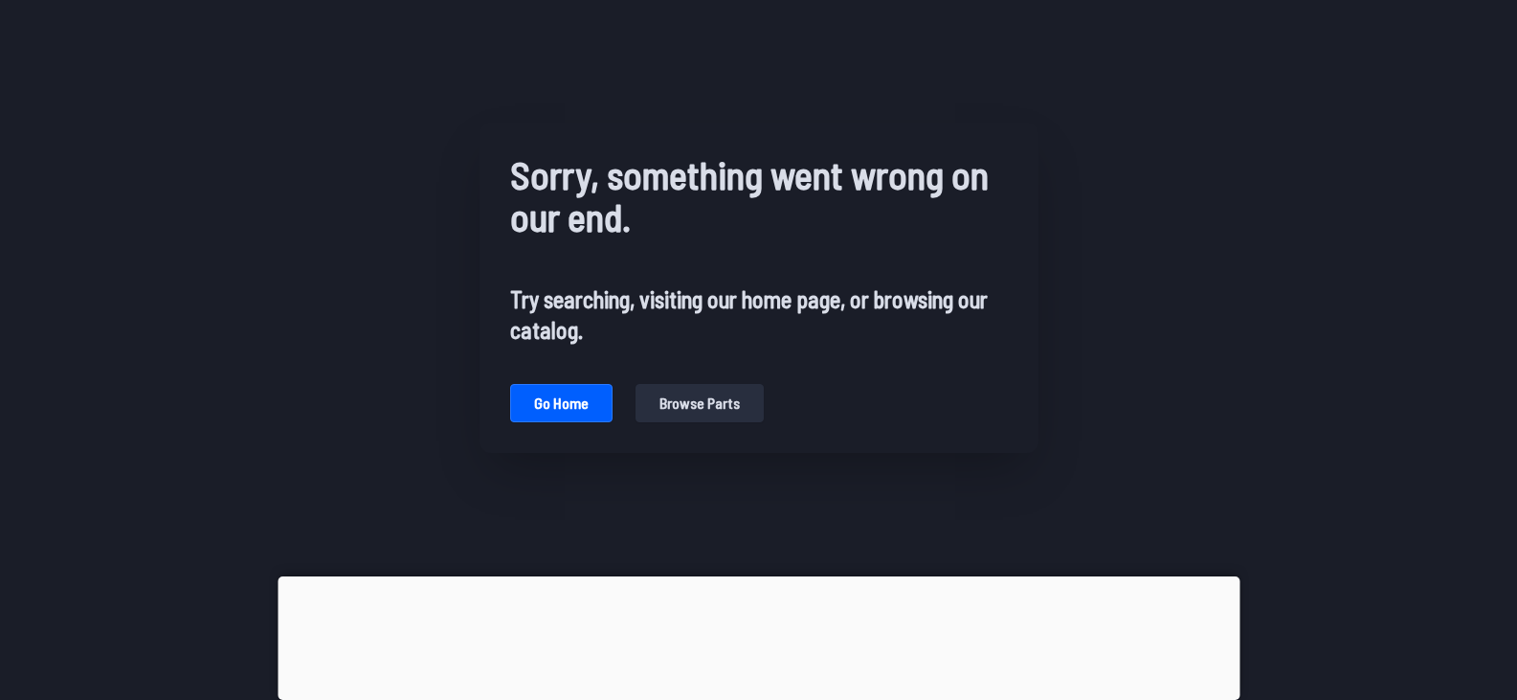
click at [677, 404] on button "Browse parts" at bounding box center [700, 403] width 128 height 38
